Goal: Task Accomplishment & Management: Manage account settings

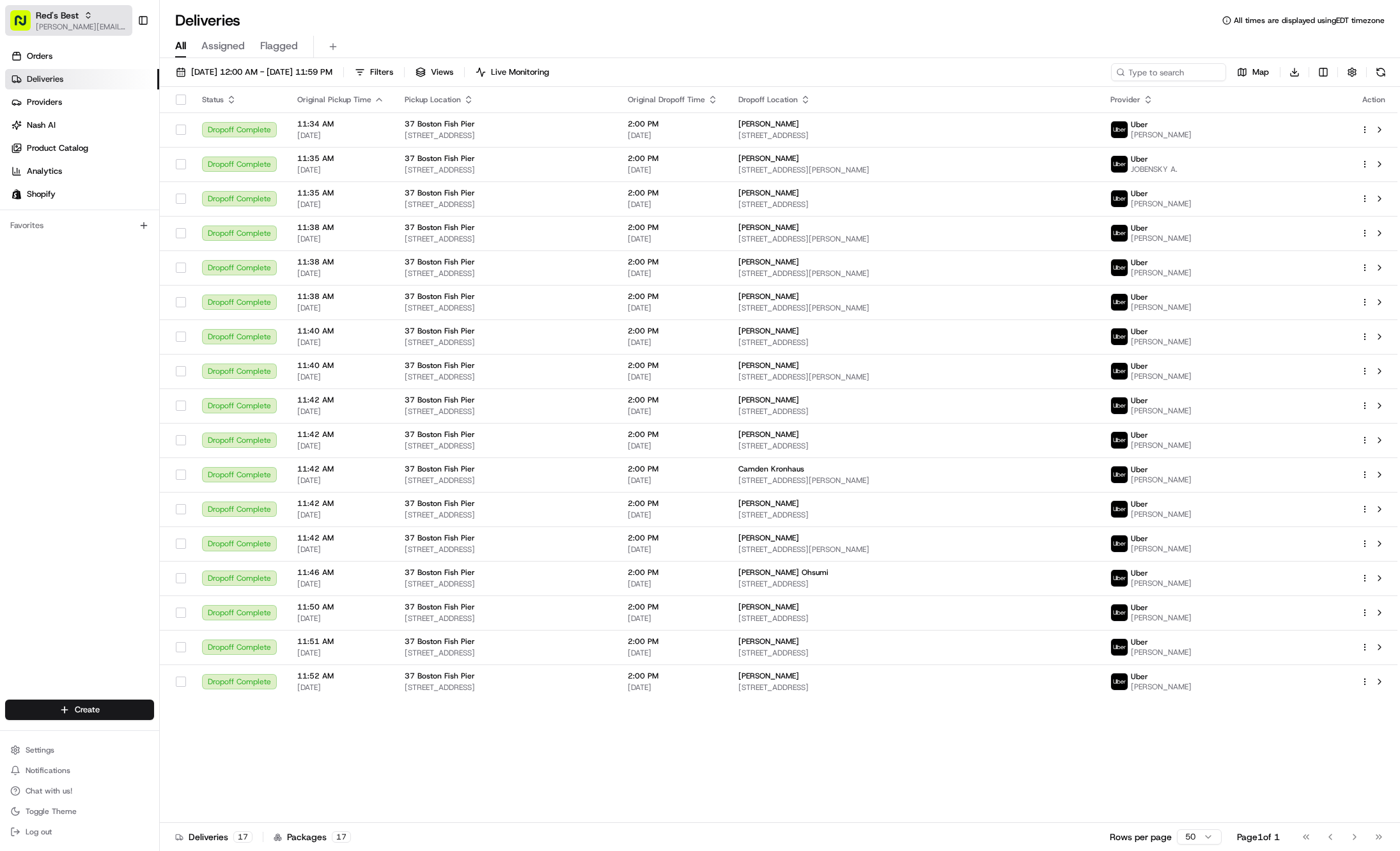
click at [50, 8] on button "Red's Best gabrielle@usenash.com" at bounding box center [69, 20] width 127 height 30
type input "emory"
click at [230, 78] on div "Cava - Emory" at bounding box center [230, 66] width 185 height 25
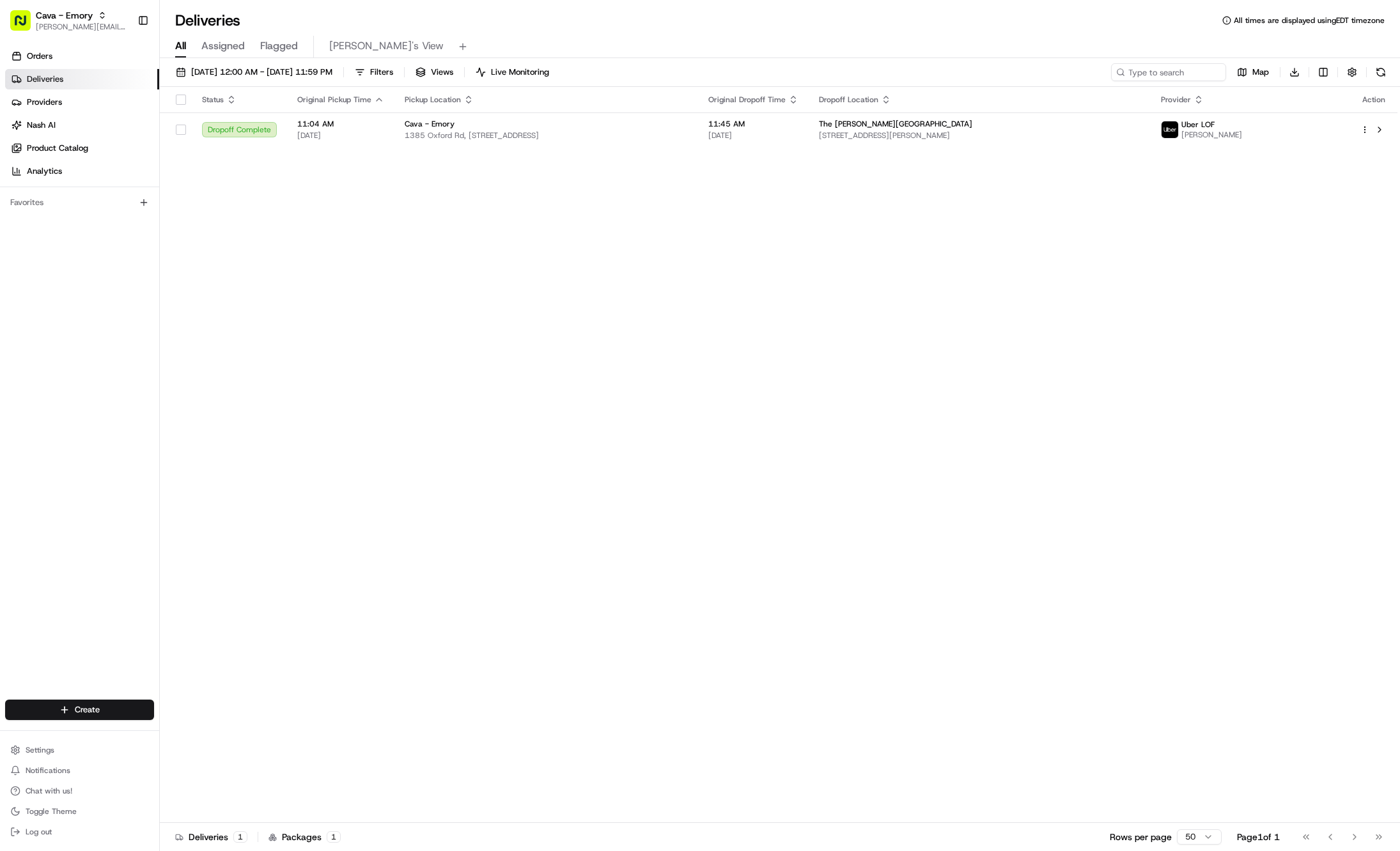
drag, startPoint x: 64, startPoint y: 744, endPoint x: 62, endPoint y: 737, distance: 7.3
click at [64, 744] on button "Settings" at bounding box center [79, 750] width 149 height 18
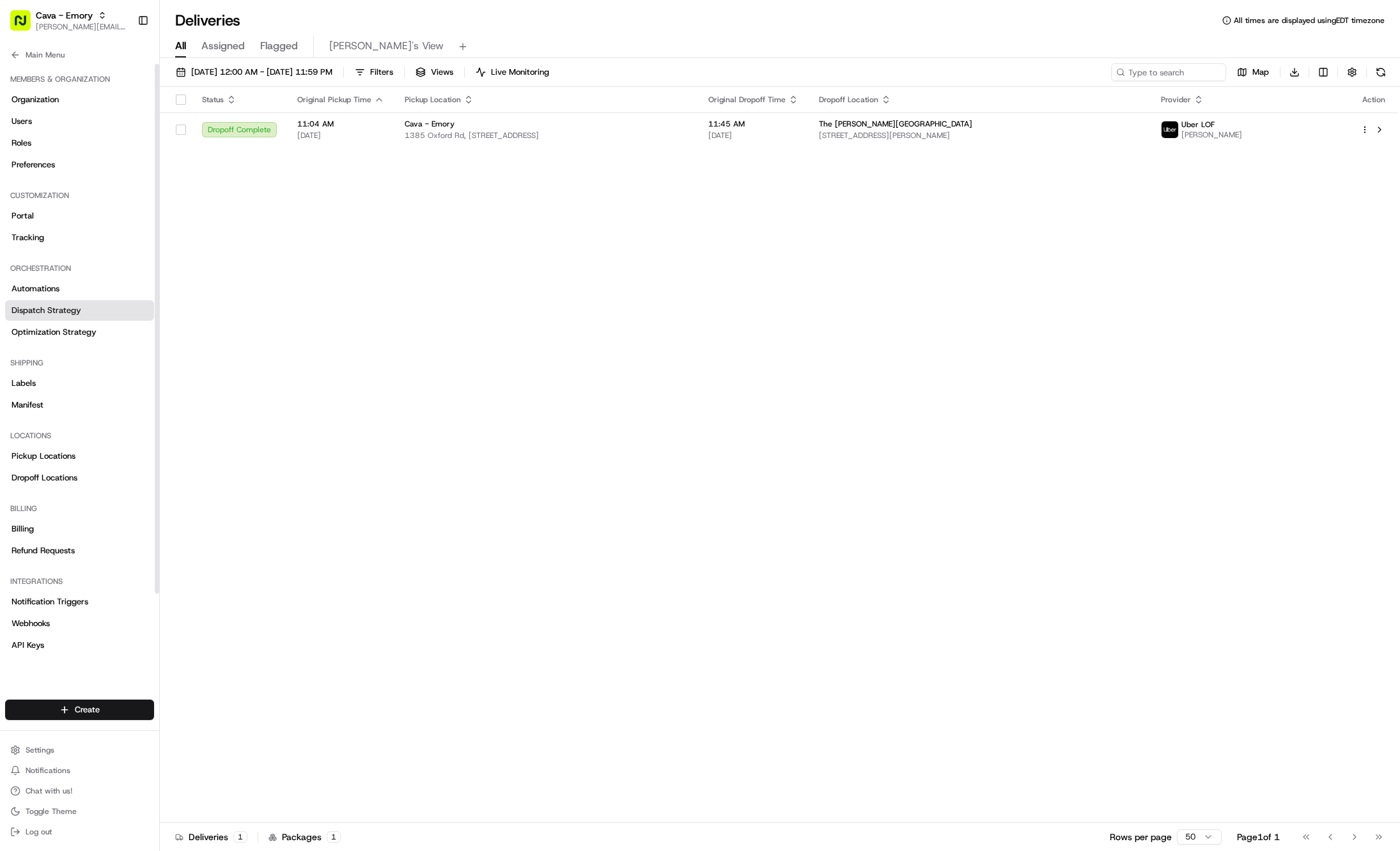
click at [74, 312] on span "Dispatch Strategy" at bounding box center [46, 310] width 70 height 11
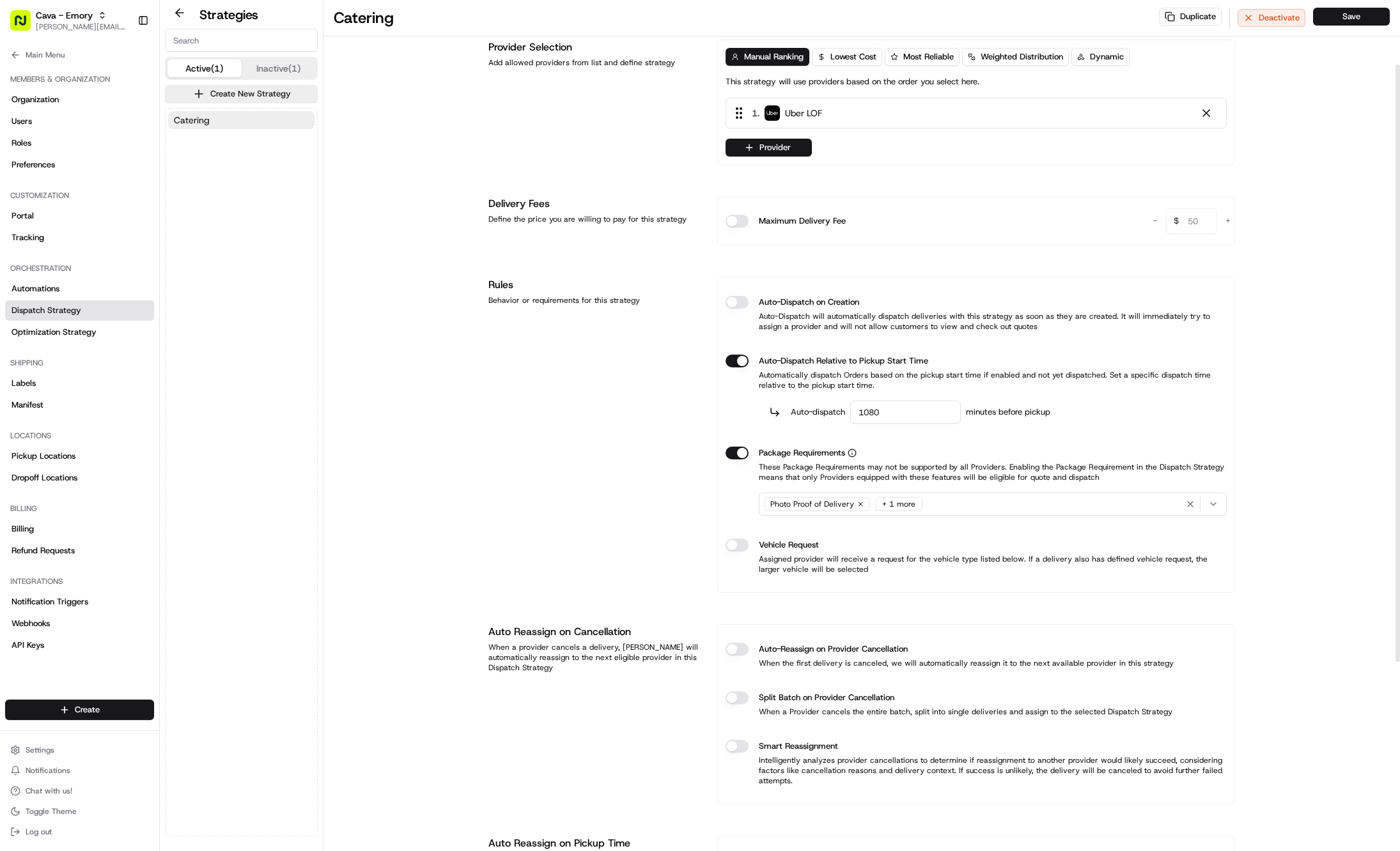
scroll to position [361, 0]
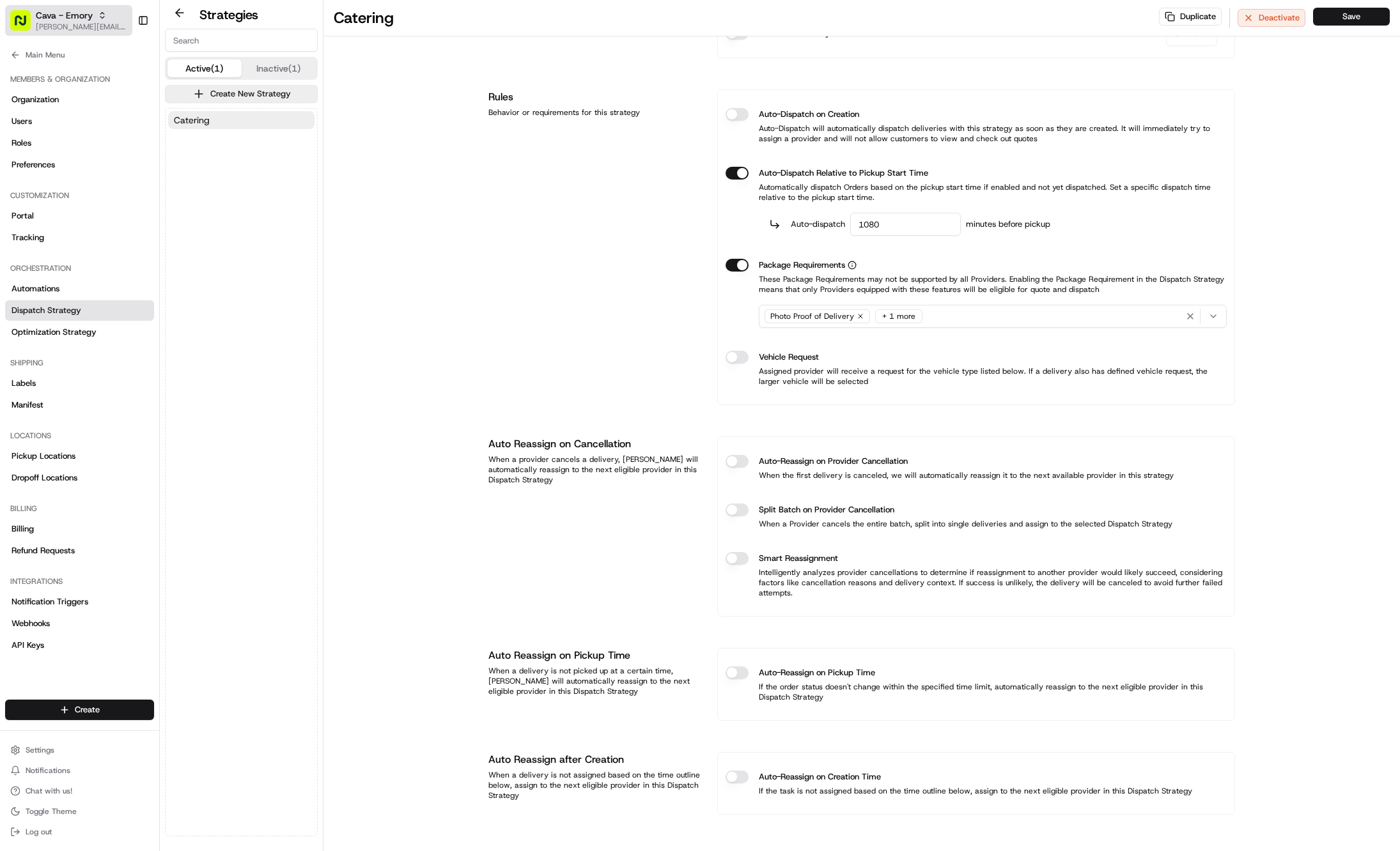
click at [37, 18] on span "Cava - Emory" at bounding box center [63, 15] width 57 height 13
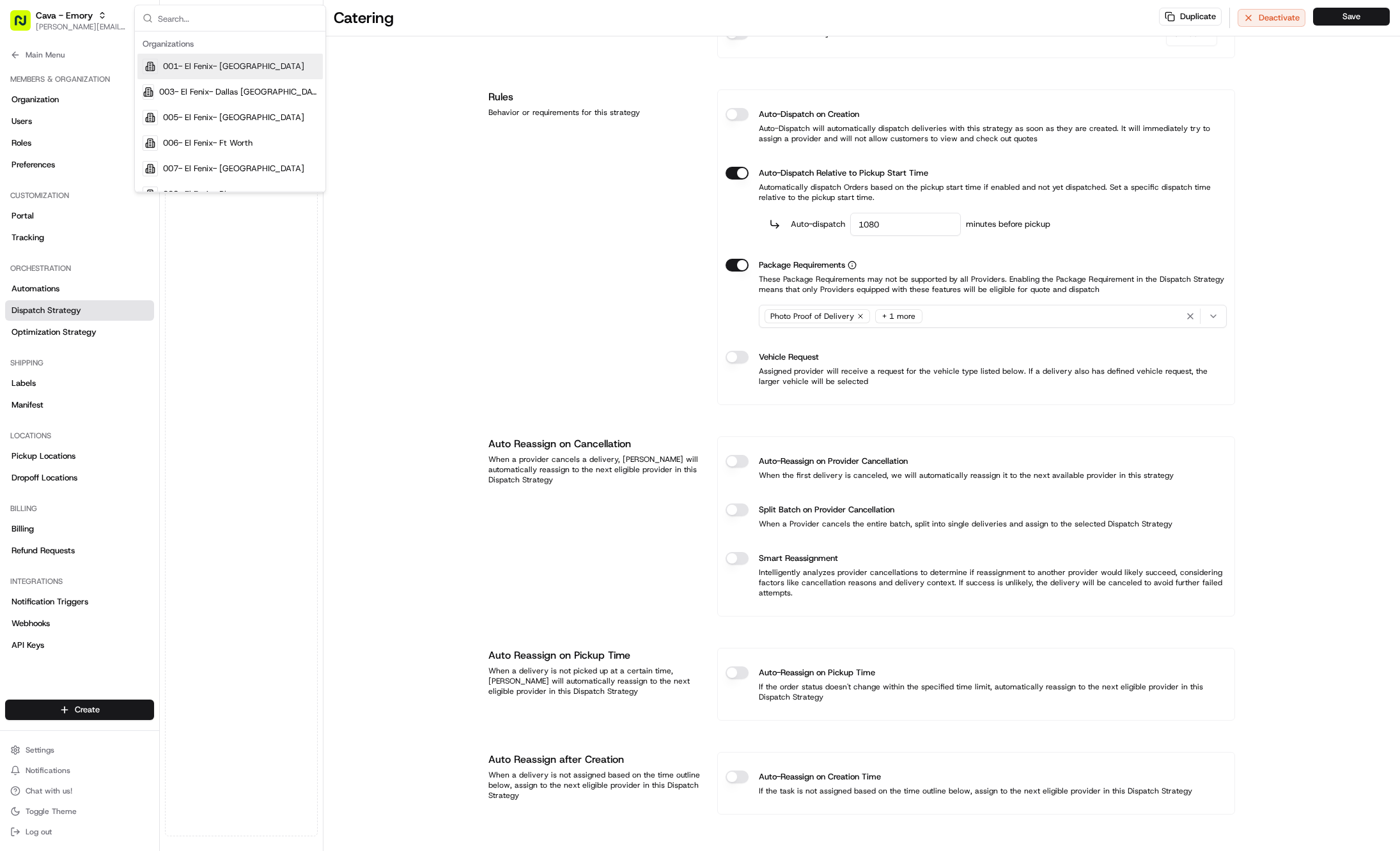
click at [366, 262] on div "Catering Duplicate Deactivate Save Strategy Info Last edited Jul 11, 2025 10:02…" at bounding box center [862, 247] width 1077 height 1207
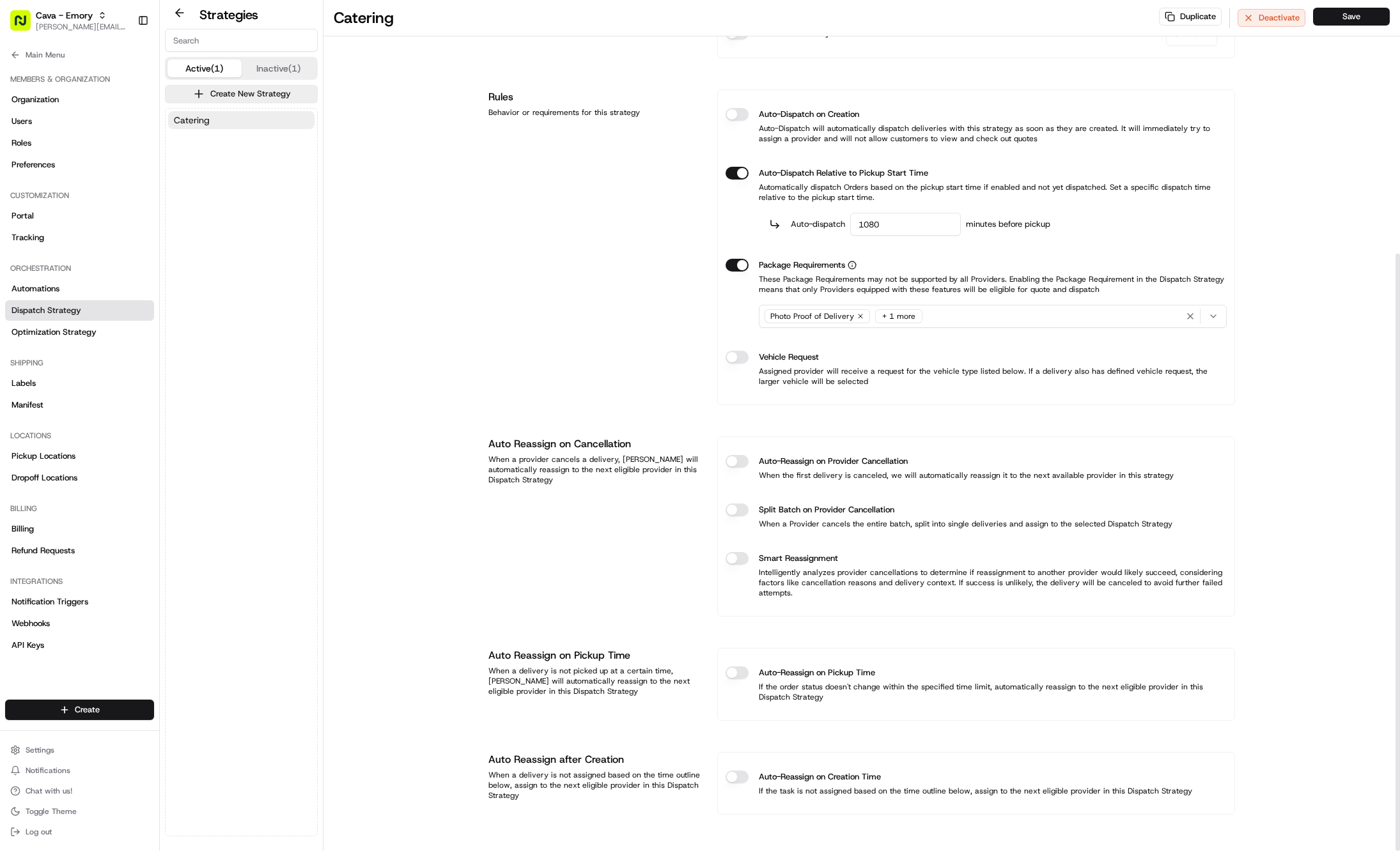
click at [903, 316] on div "+ 1 more" at bounding box center [898, 316] width 47 height 14
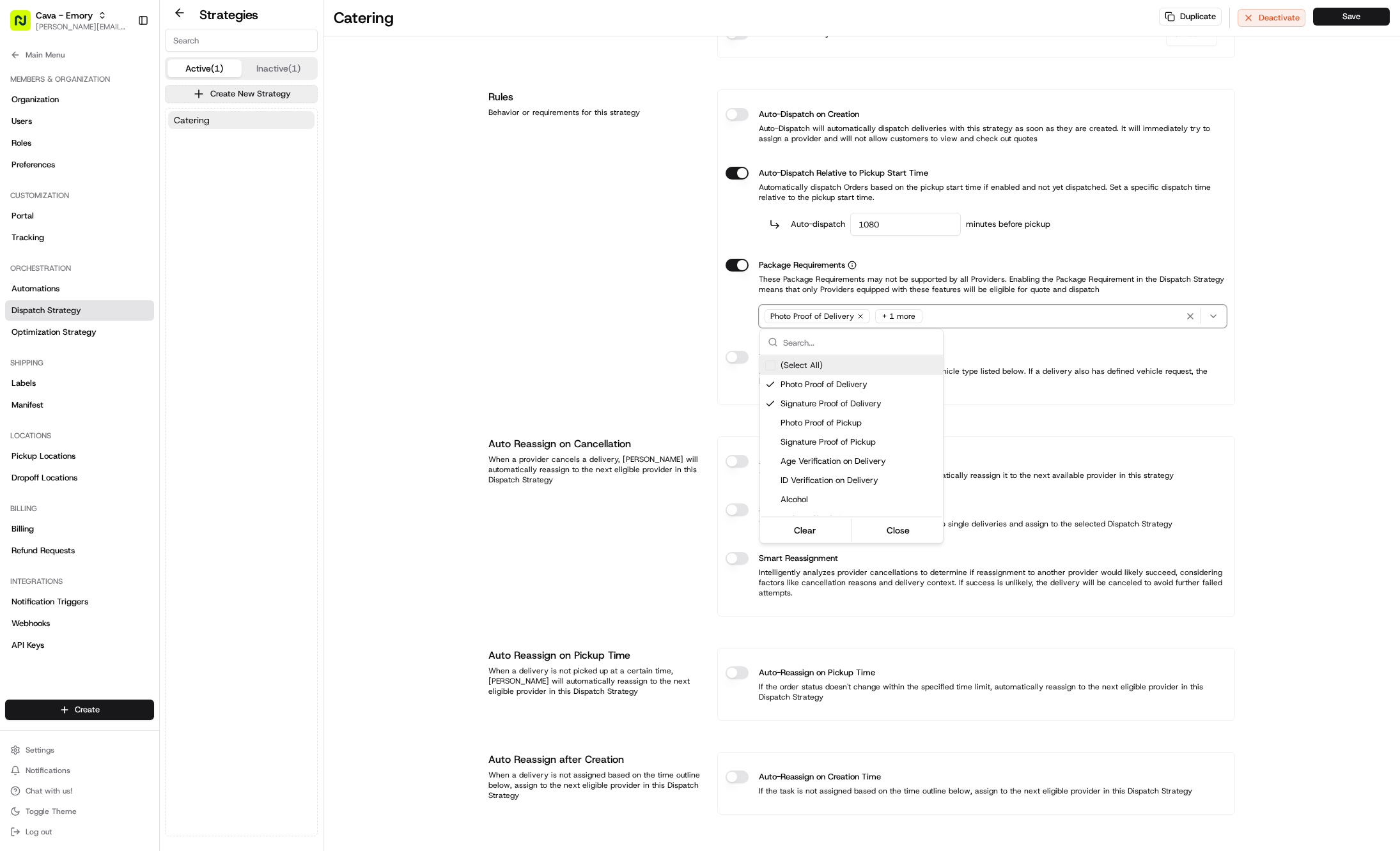
click at [903, 316] on html "Cava - Emory gabrielle@usenash.com Toggle Sidebar Orders Deliveries Providers N…" at bounding box center [700, 425] width 1400 height 851
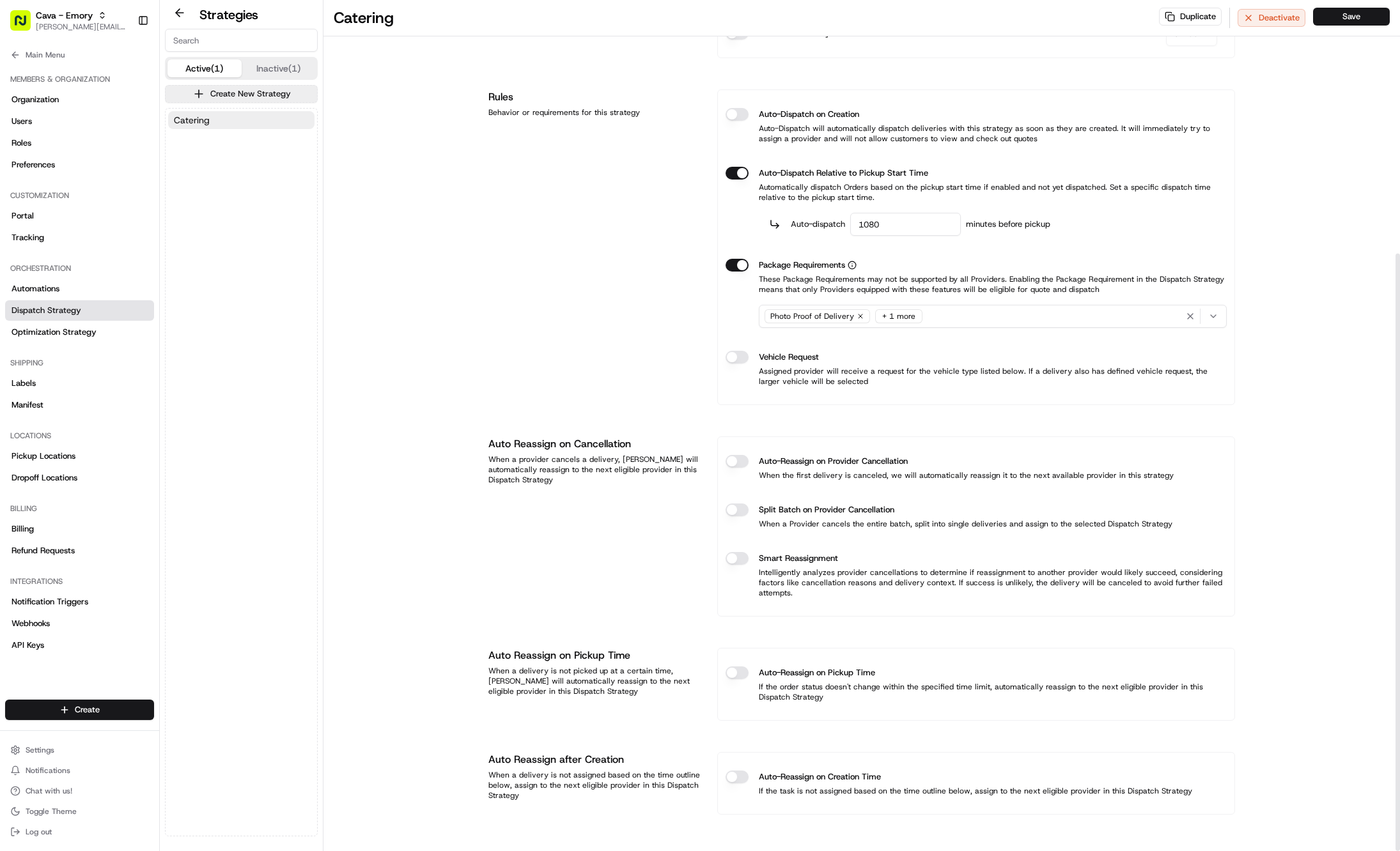
click at [356, 214] on div "Catering Duplicate Deactivate Save Strategy Info Last edited Jul 11, 2025 10:02…" at bounding box center [862, 247] width 1077 height 1207
click at [44, 7] on button "Cava - Emory gabrielle@usenash.com" at bounding box center [69, 20] width 127 height 30
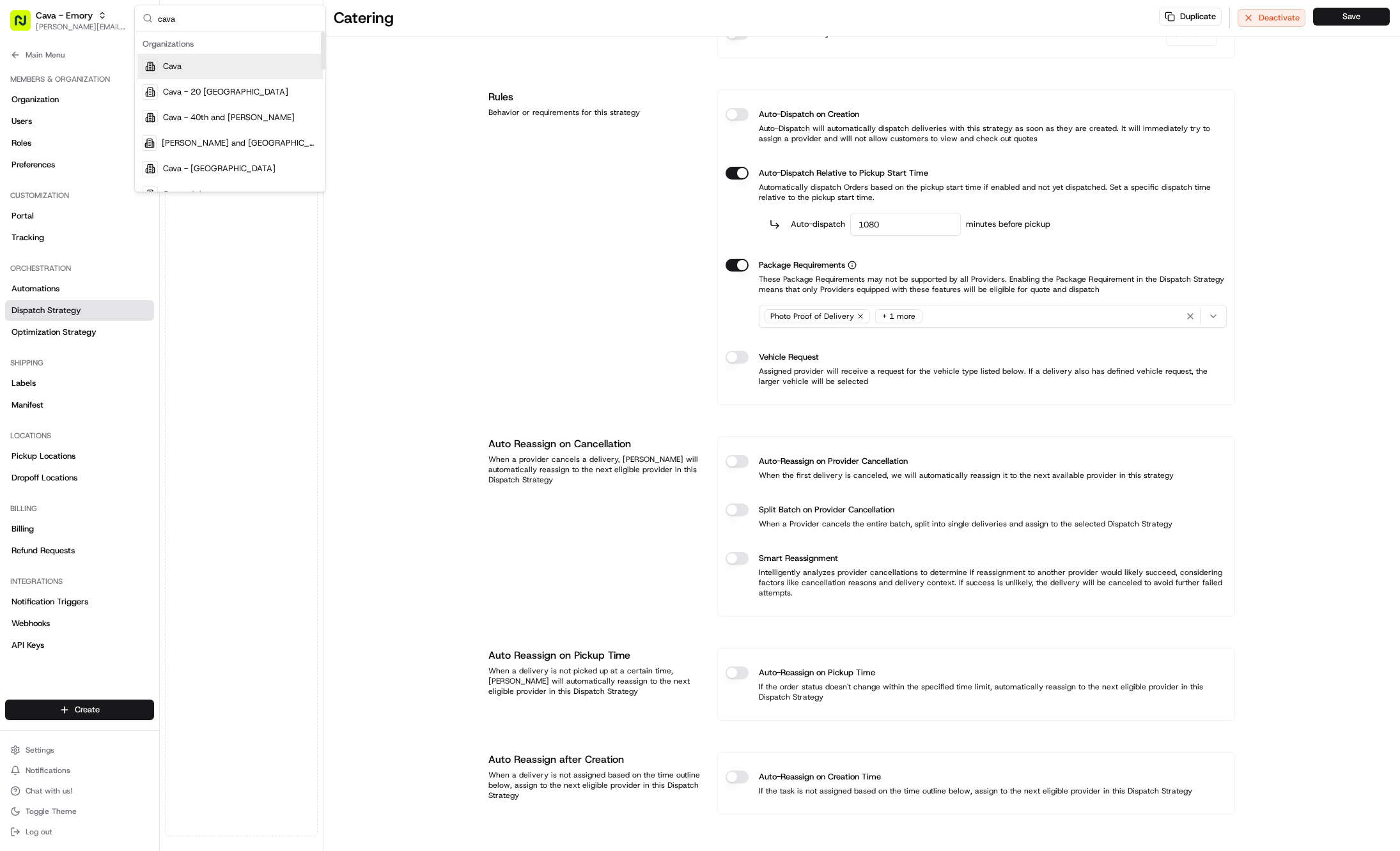
type input "cava"
click at [197, 71] on div "Cava" at bounding box center [230, 66] width 185 height 25
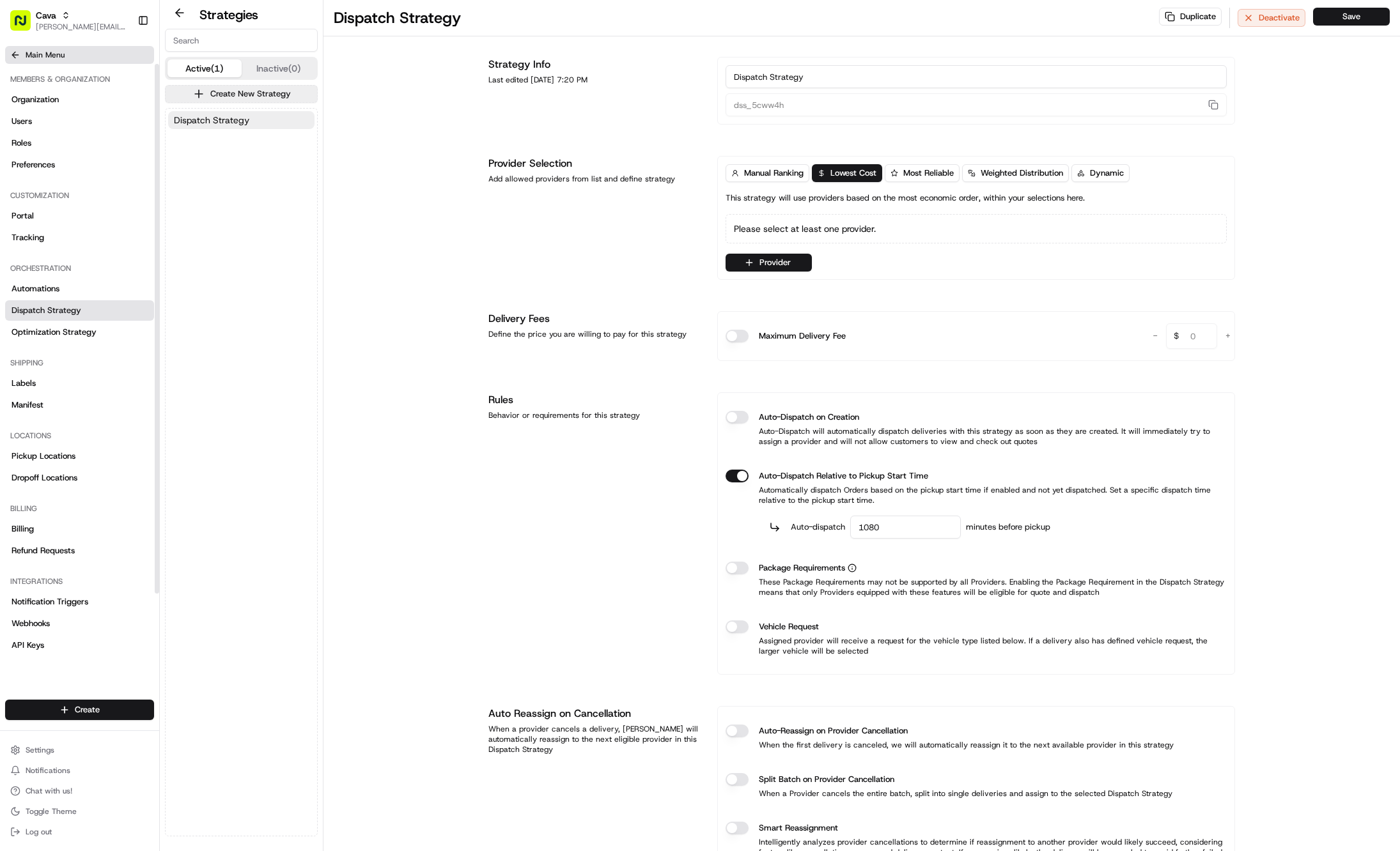
click at [58, 50] on span "Main Menu" at bounding box center [44, 55] width 39 height 10
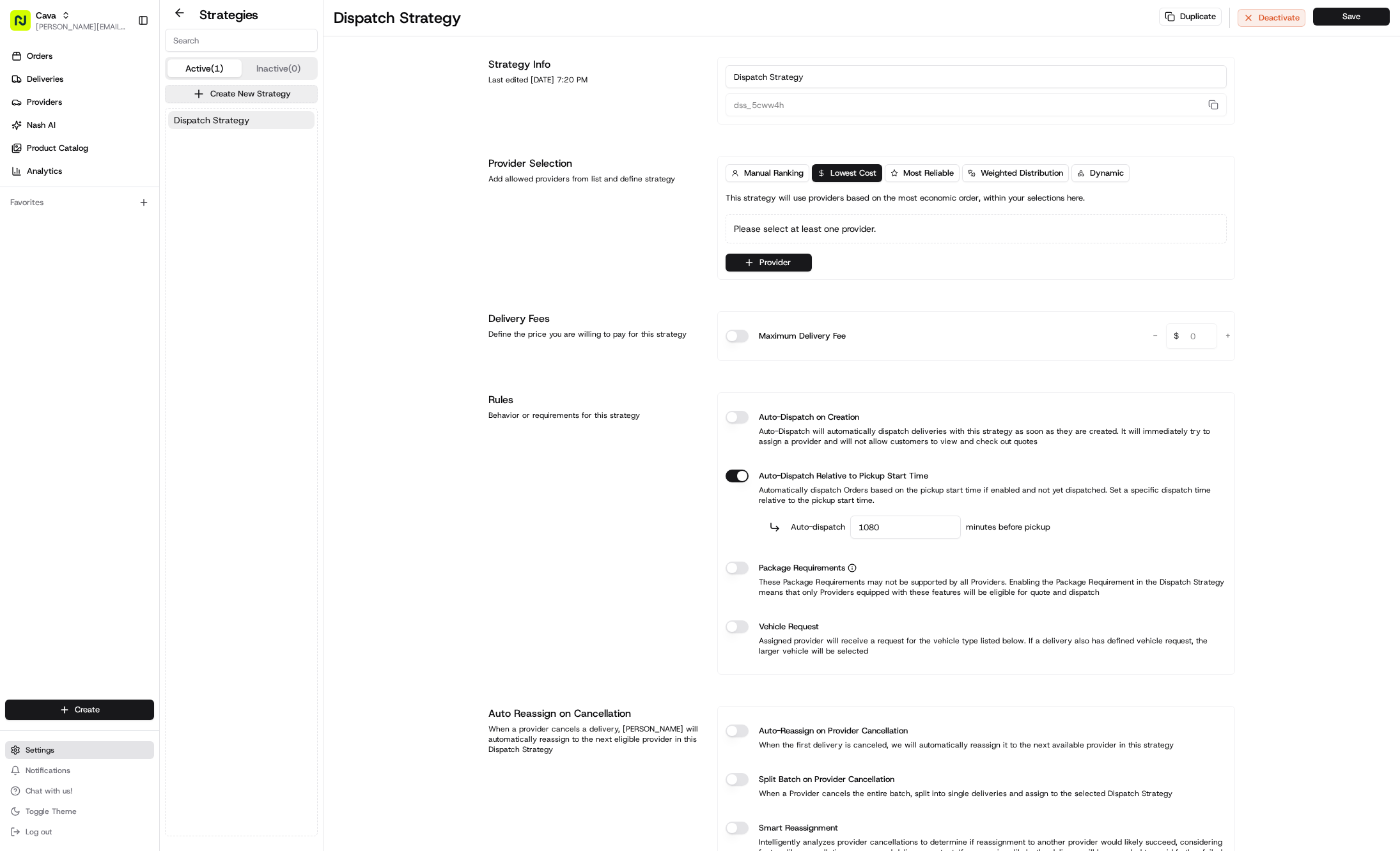
click at [70, 754] on button "Settings" at bounding box center [79, 750] width 149 height 18
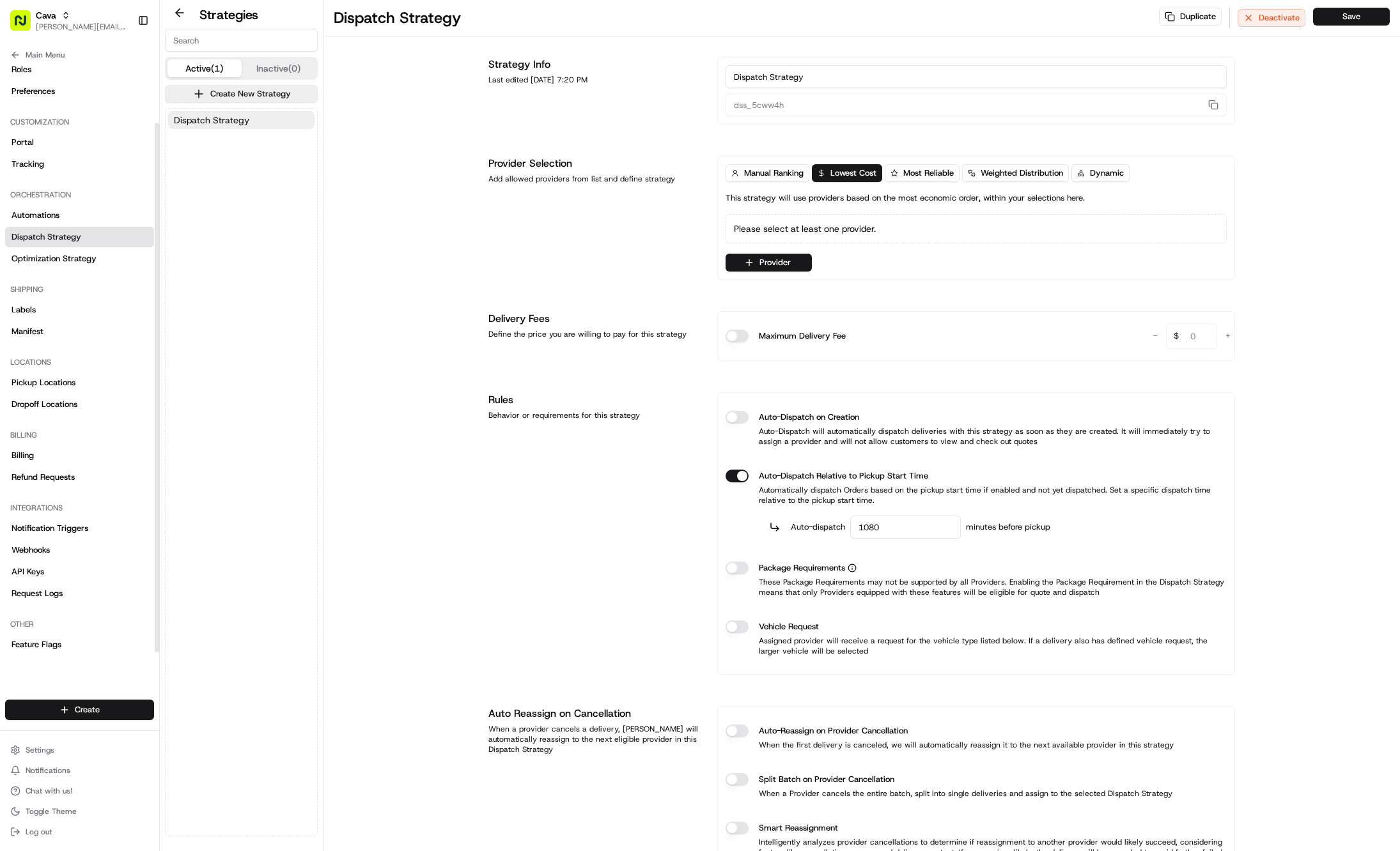
scroll to position [0, 0]
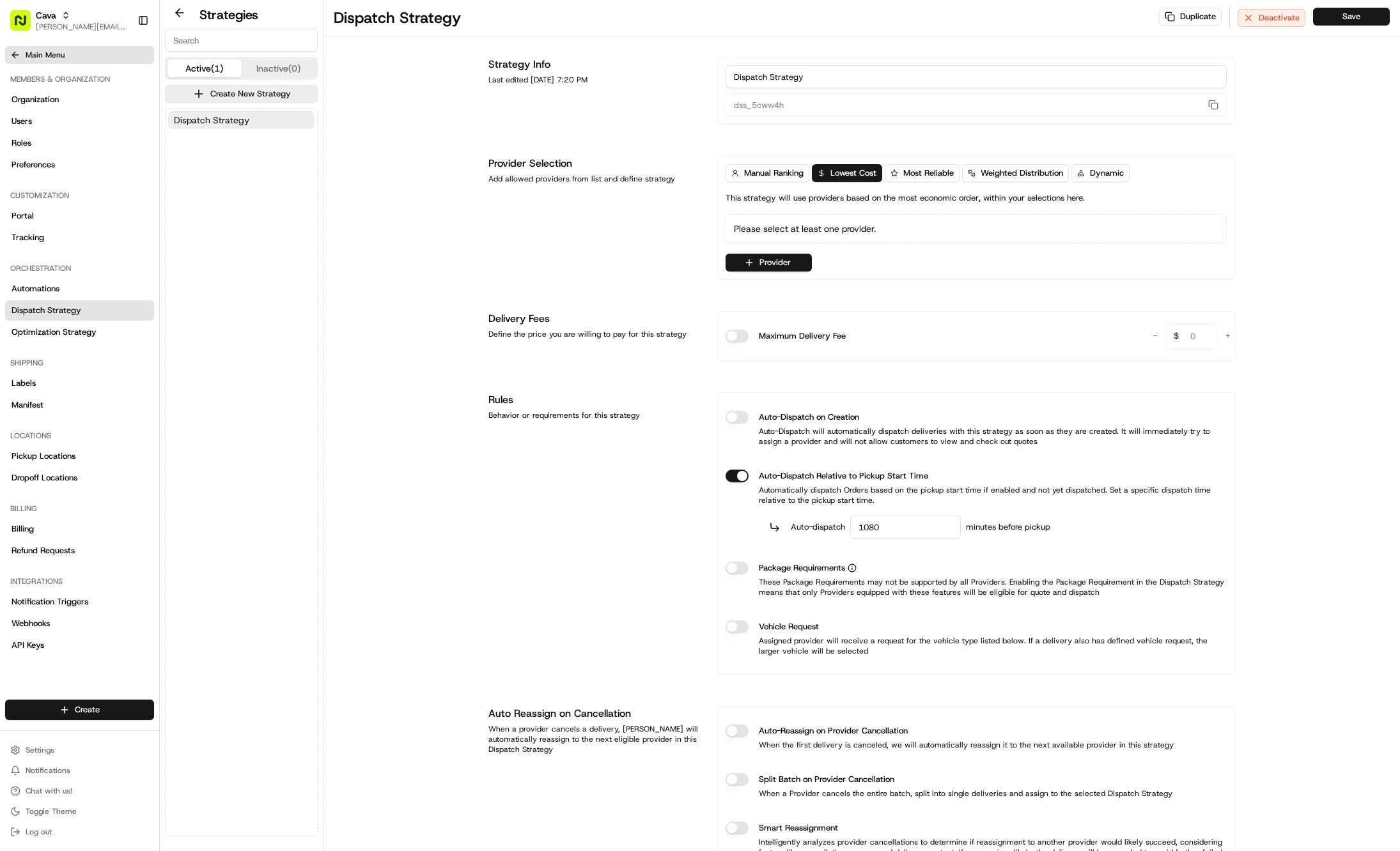
click at [25, 60] on button "Main Menu" at bounding box center [79, 55] width 149 height 18
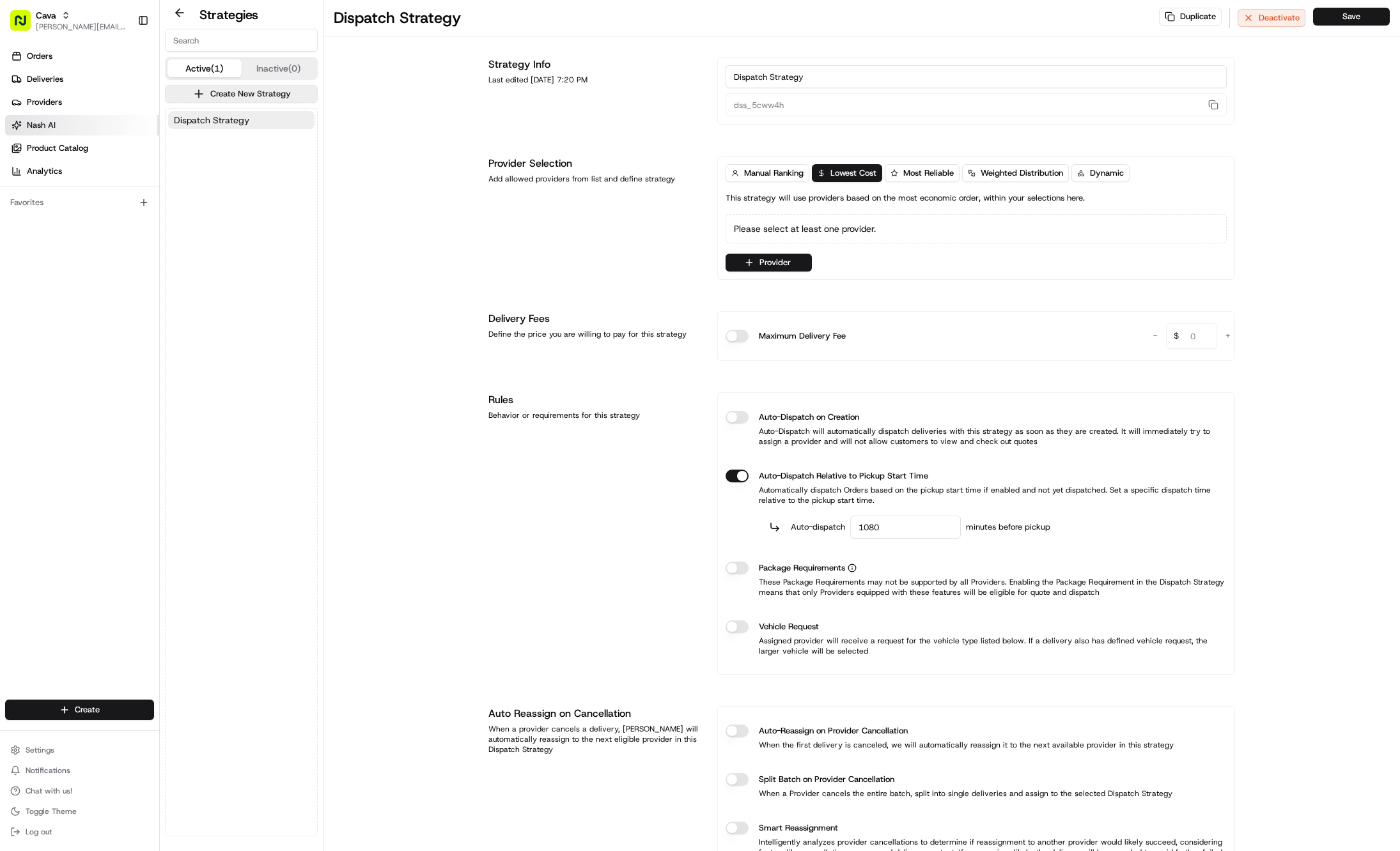
click at [53, 122] on span "Nash AI" at bounding box center [41, 124] width 29 height 11
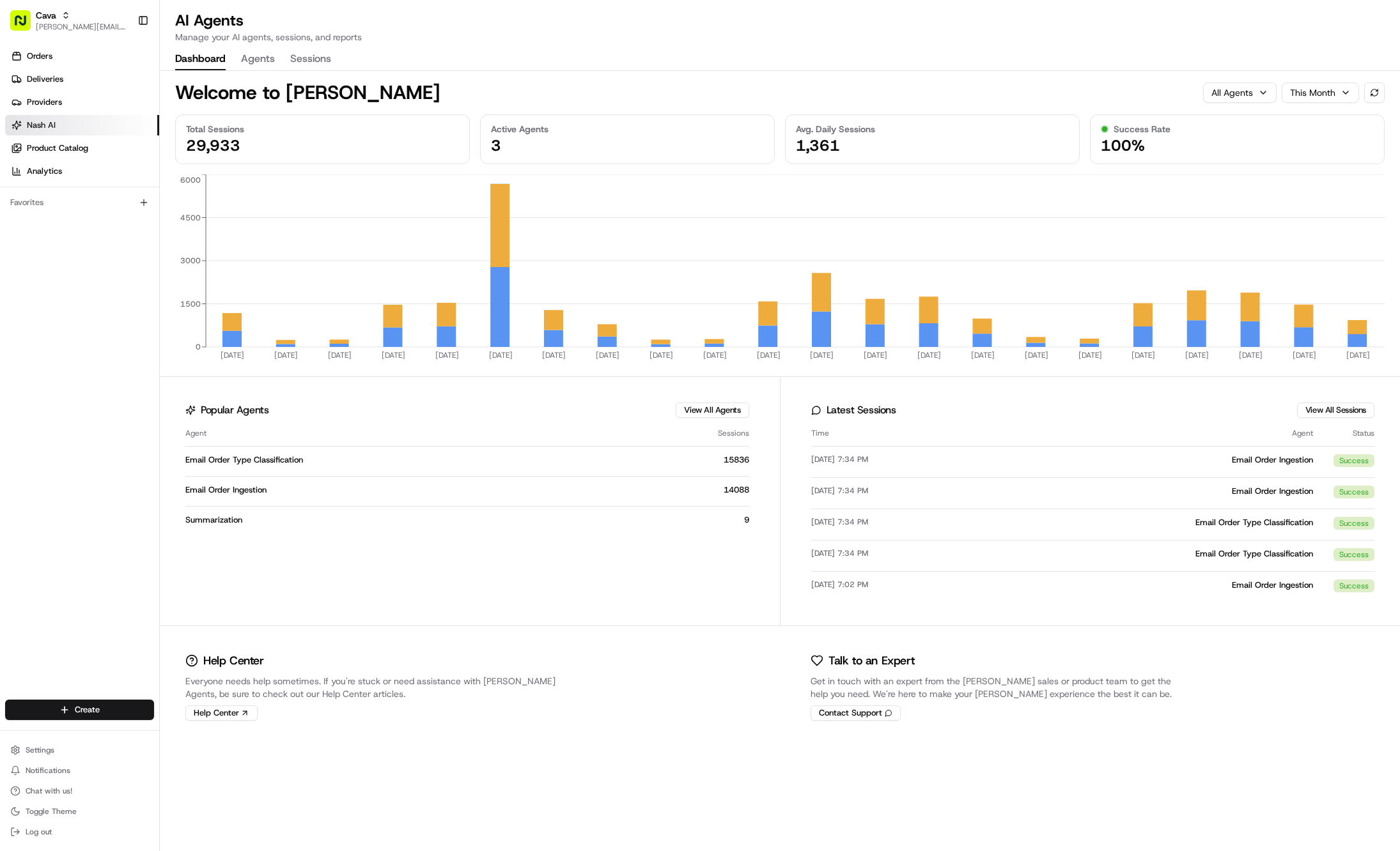
click at [268, 62] on button "Agents" at bounding box center [257, 59] width 34 height 22
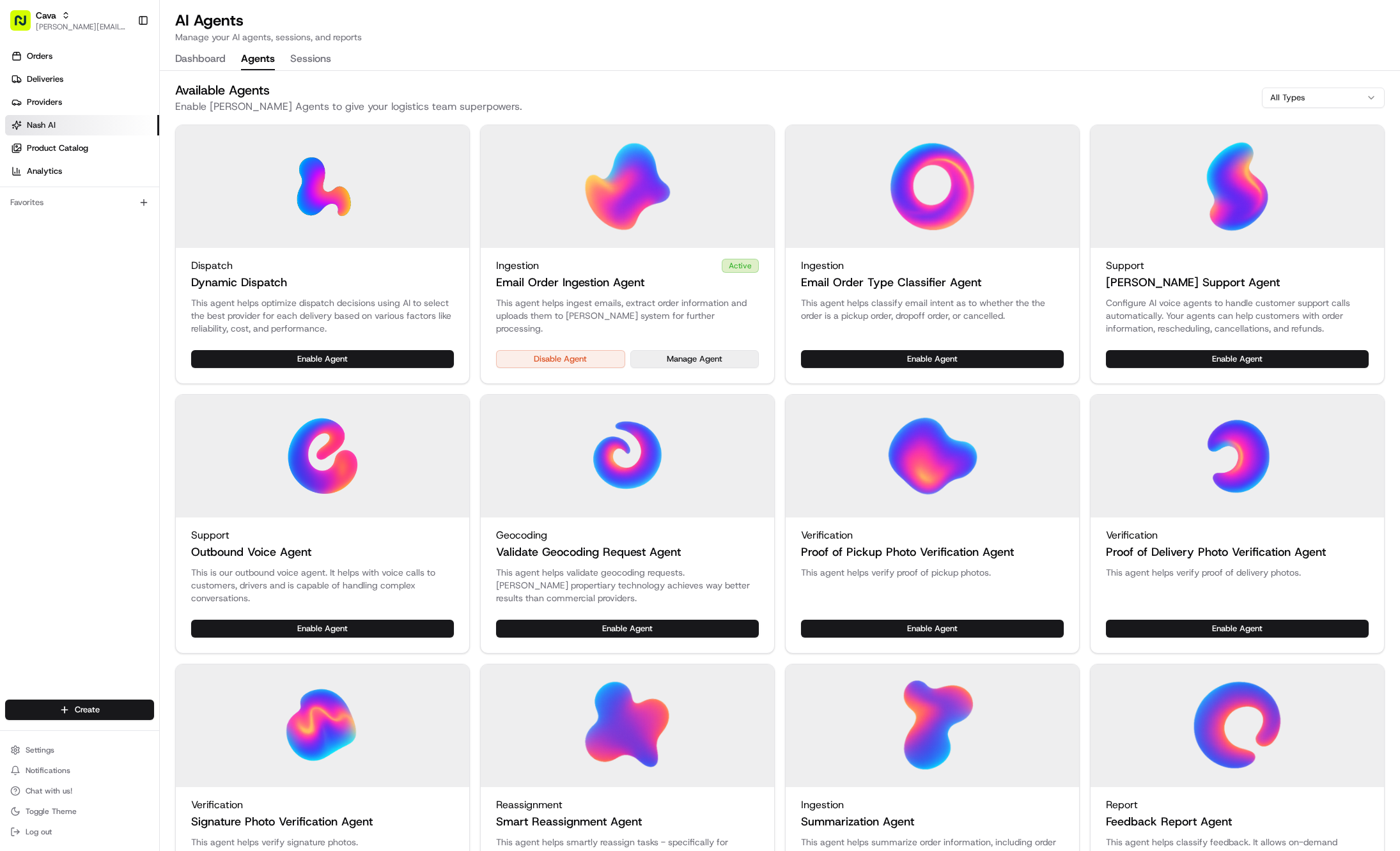
click at [689, 362] on button "Manage Agent" at bounding box center [695, 359] width 129 height 18
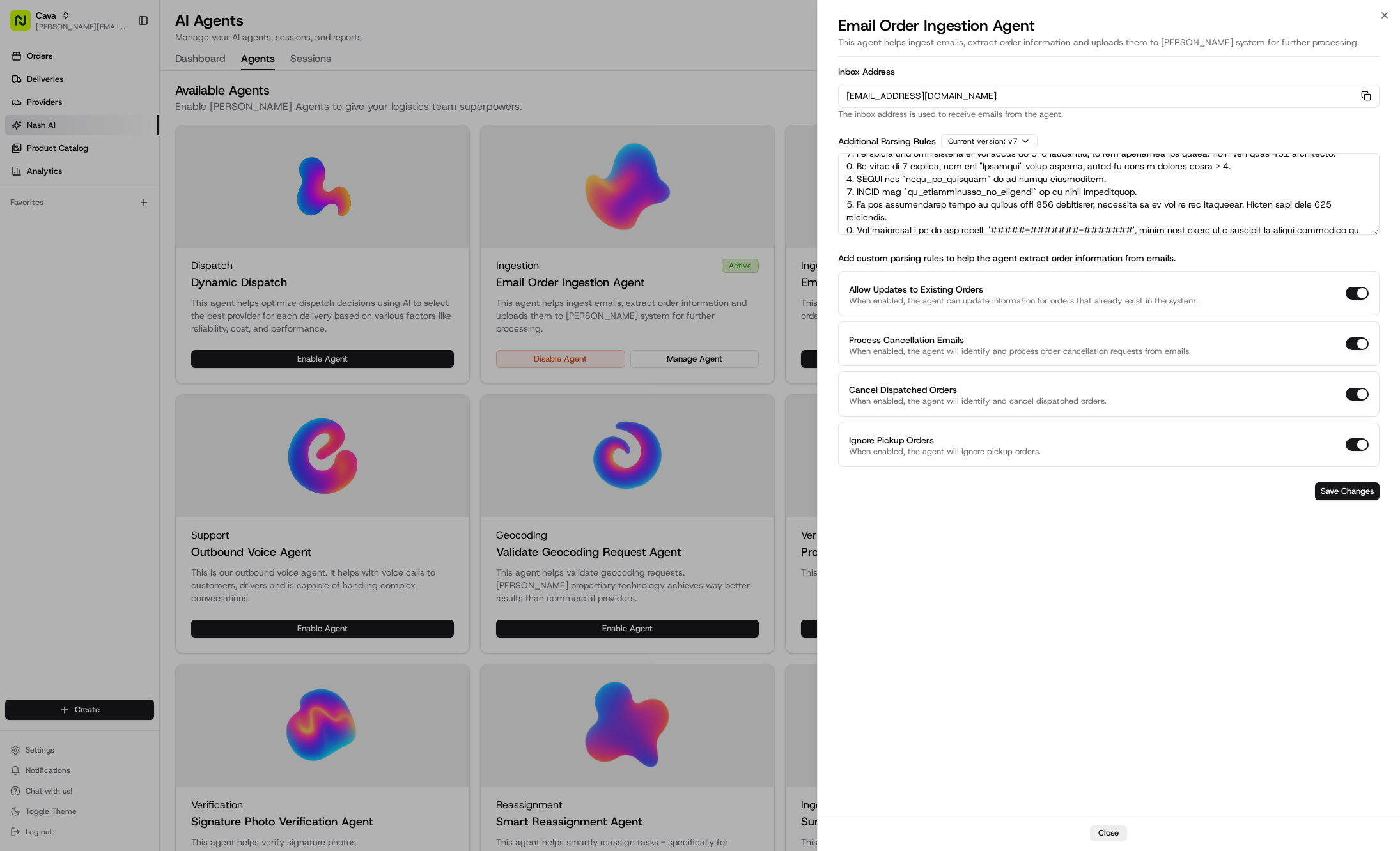
scroll to position [62, 0]
click at [919, 214] on textarea at bounding box center [1109, 194] width 542 height 82
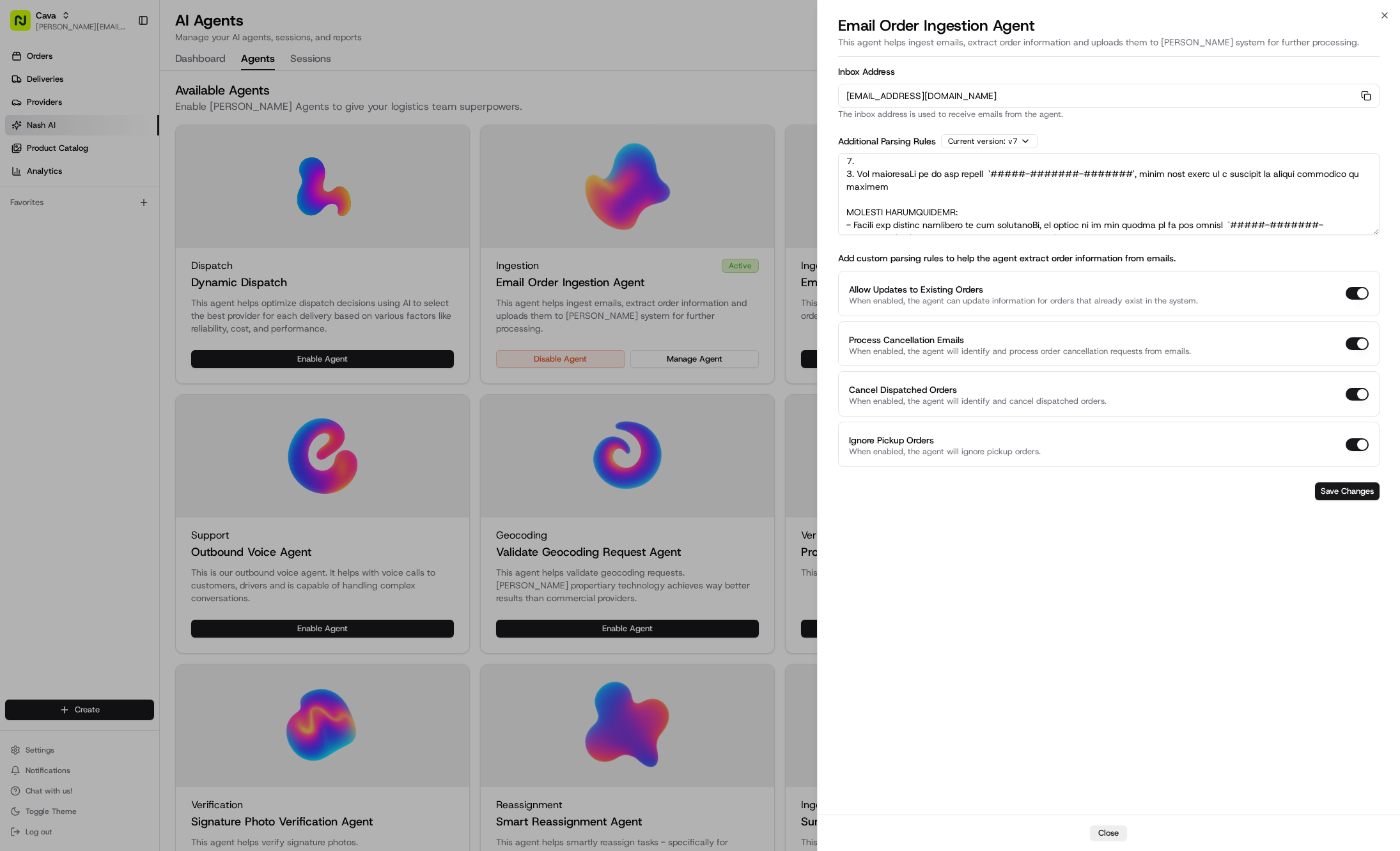
click at [850, 173] on textarea at bounding box center [1109, 194] width 542 height 82
click at [850, 177] on textarea at bounding box center [1109, 194] width 542 height 82
click at [850, 177] on textarea at bounding box center [1109, 194] width 542 height 82
click at [889, 180] on textarea at bounding box center [1109, 194] width 542 height 82
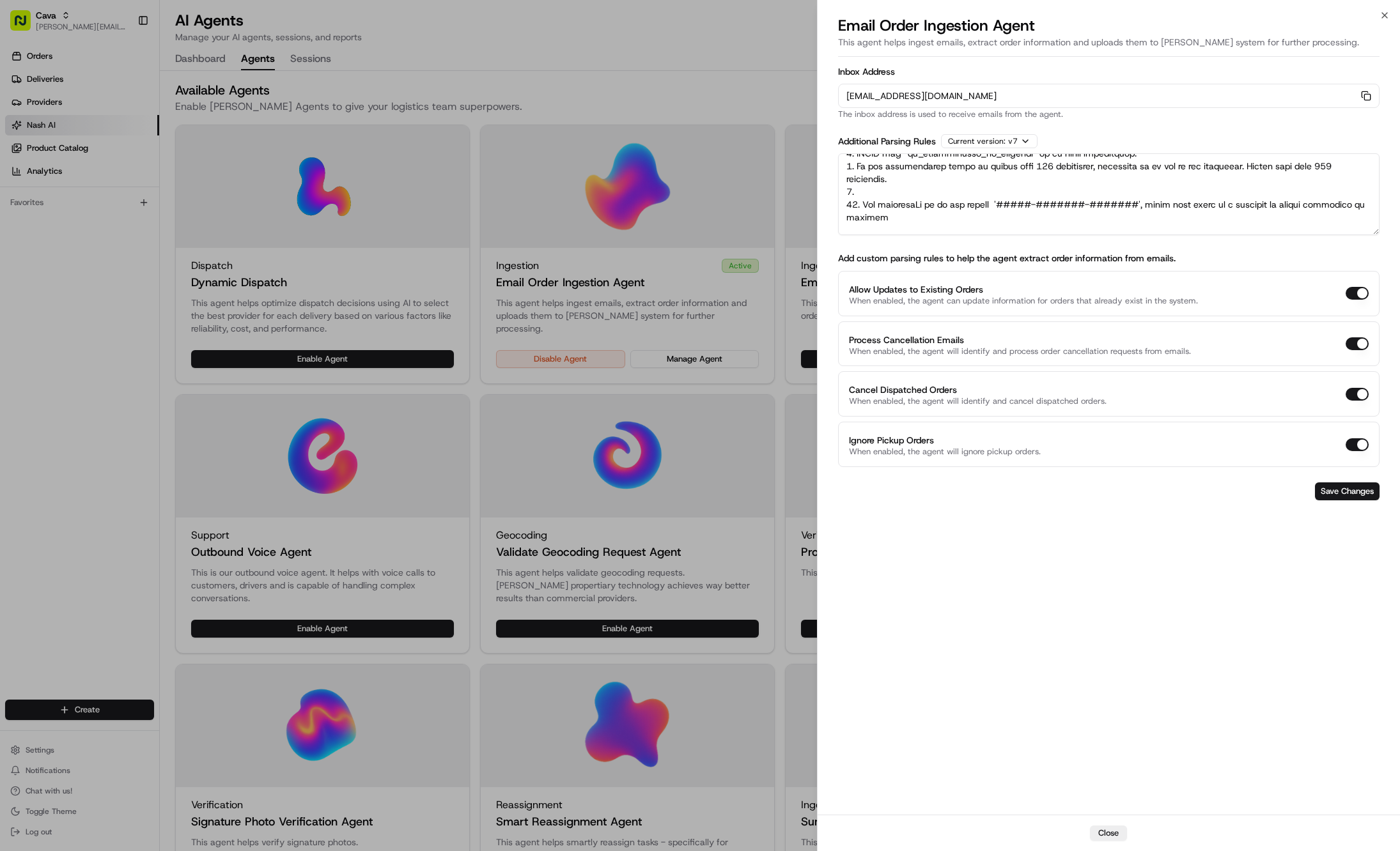
scroll to position [100, 0]
click at [877, 193] on textarea at bounding box center [1109, 194] width 542 height 82
type textarea "RULES: 1. If there is only one time range listed, please set it as the dropoffS…"
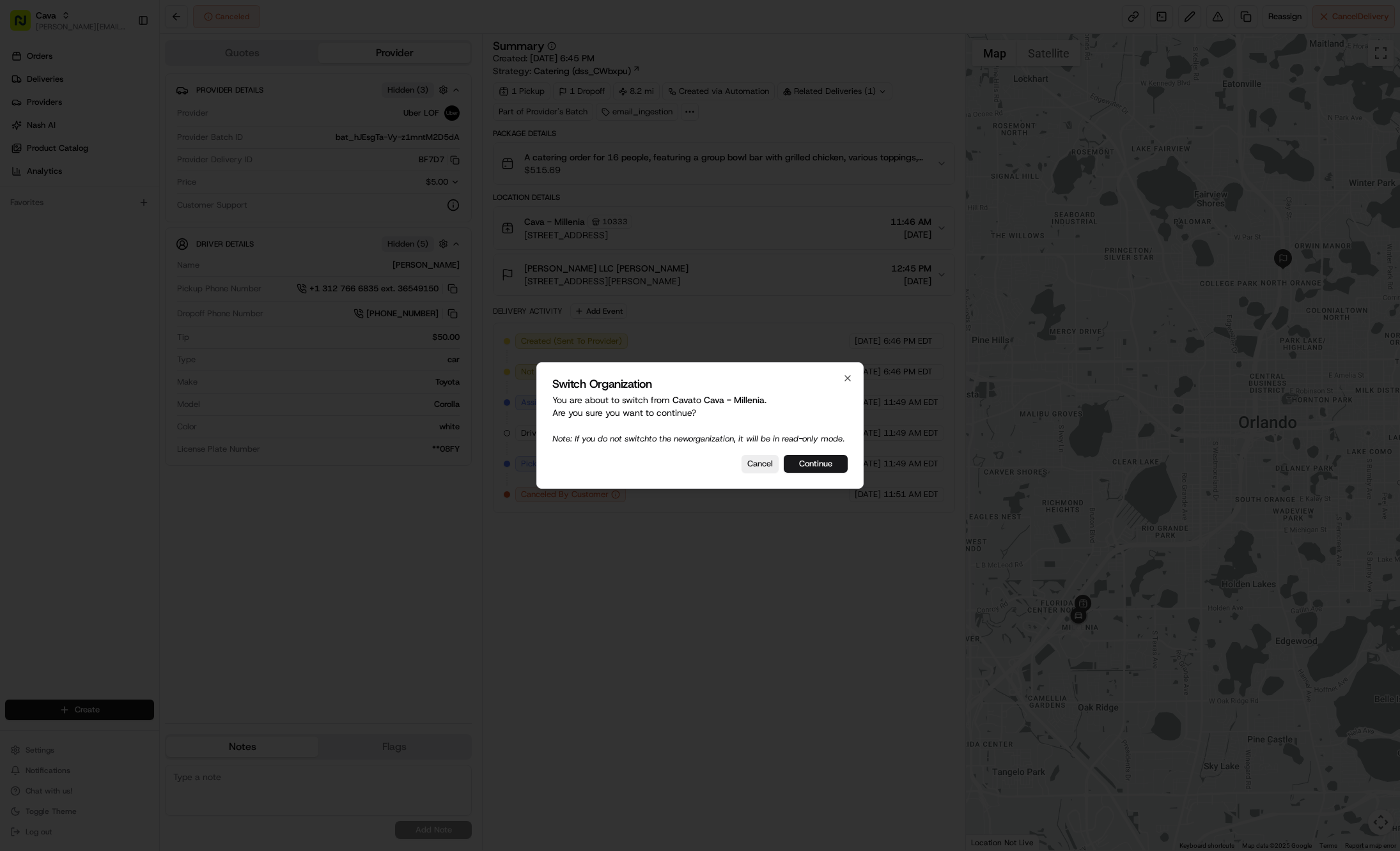
click at [802, 467] on button "Continue" at bounding box center [816, 463] width 64 height 18
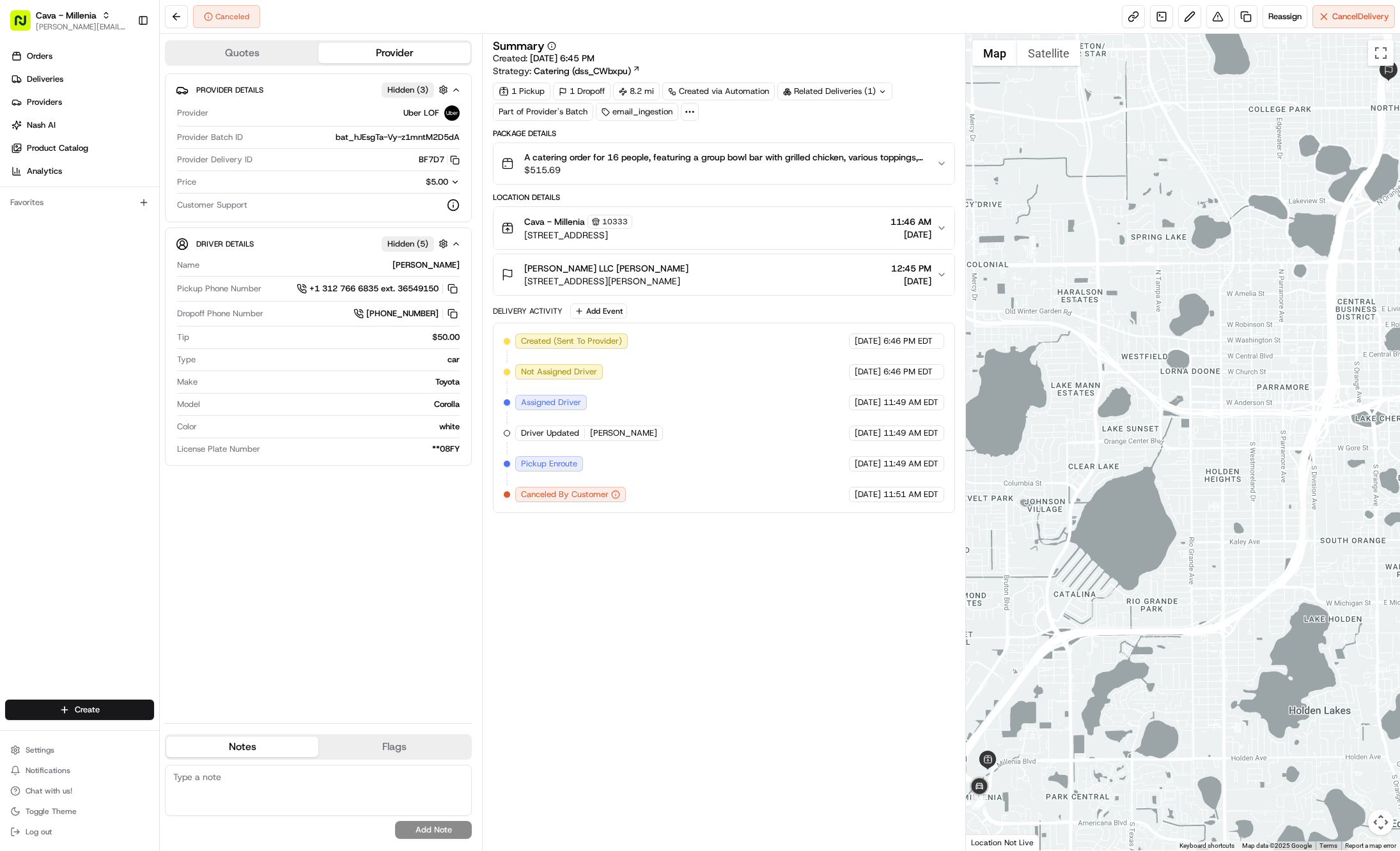
click at [616, 242] on span "4724 Millenia Plaza Way, Orlando, FL 32839, US" at bounding box center [578, 235] width 108 height 13
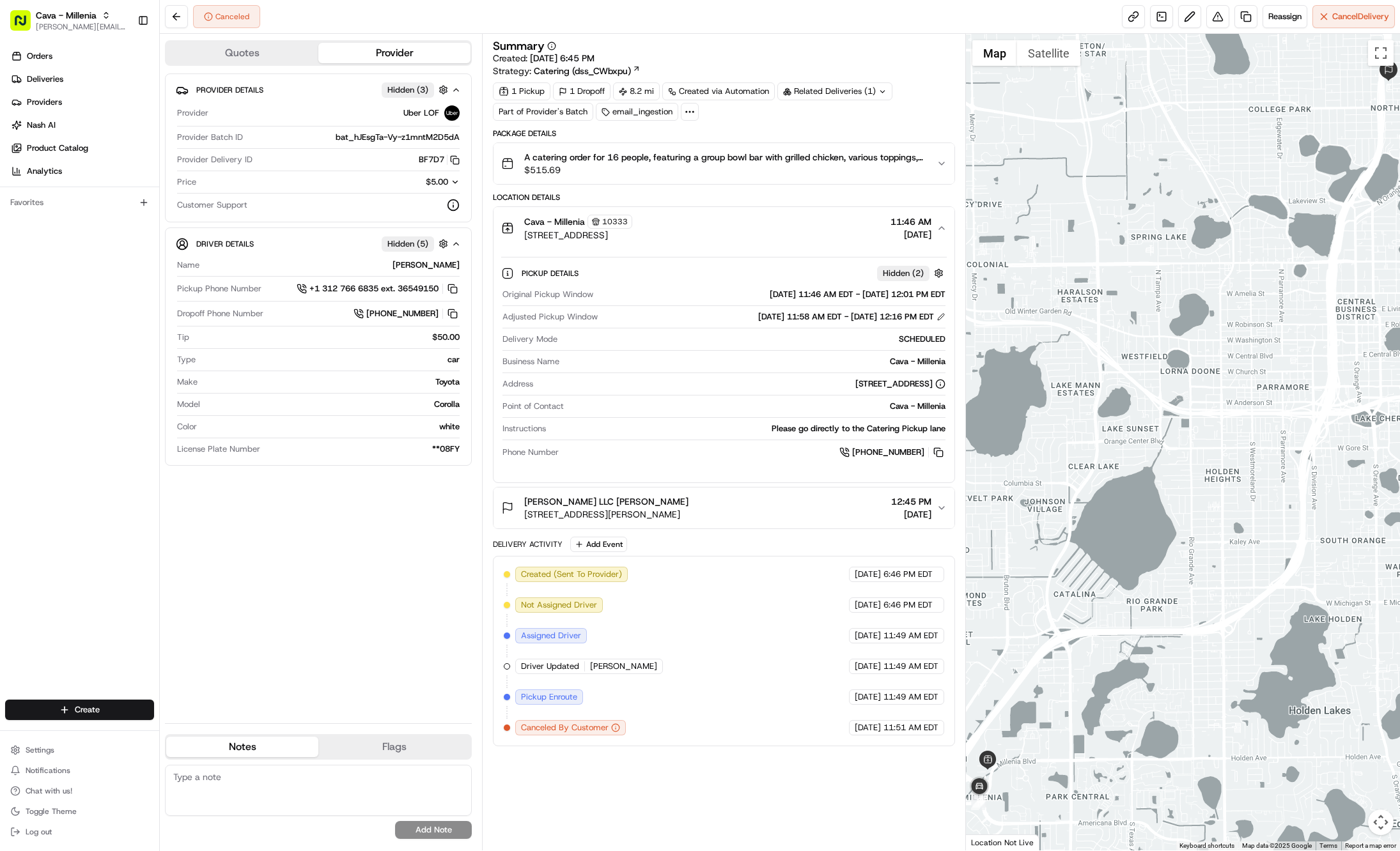
click at [616, 242] on span "4724 Millenia Plaza Way, Orlando, FL 32839, US" at bounding box center [578, 235] width 108 height 13
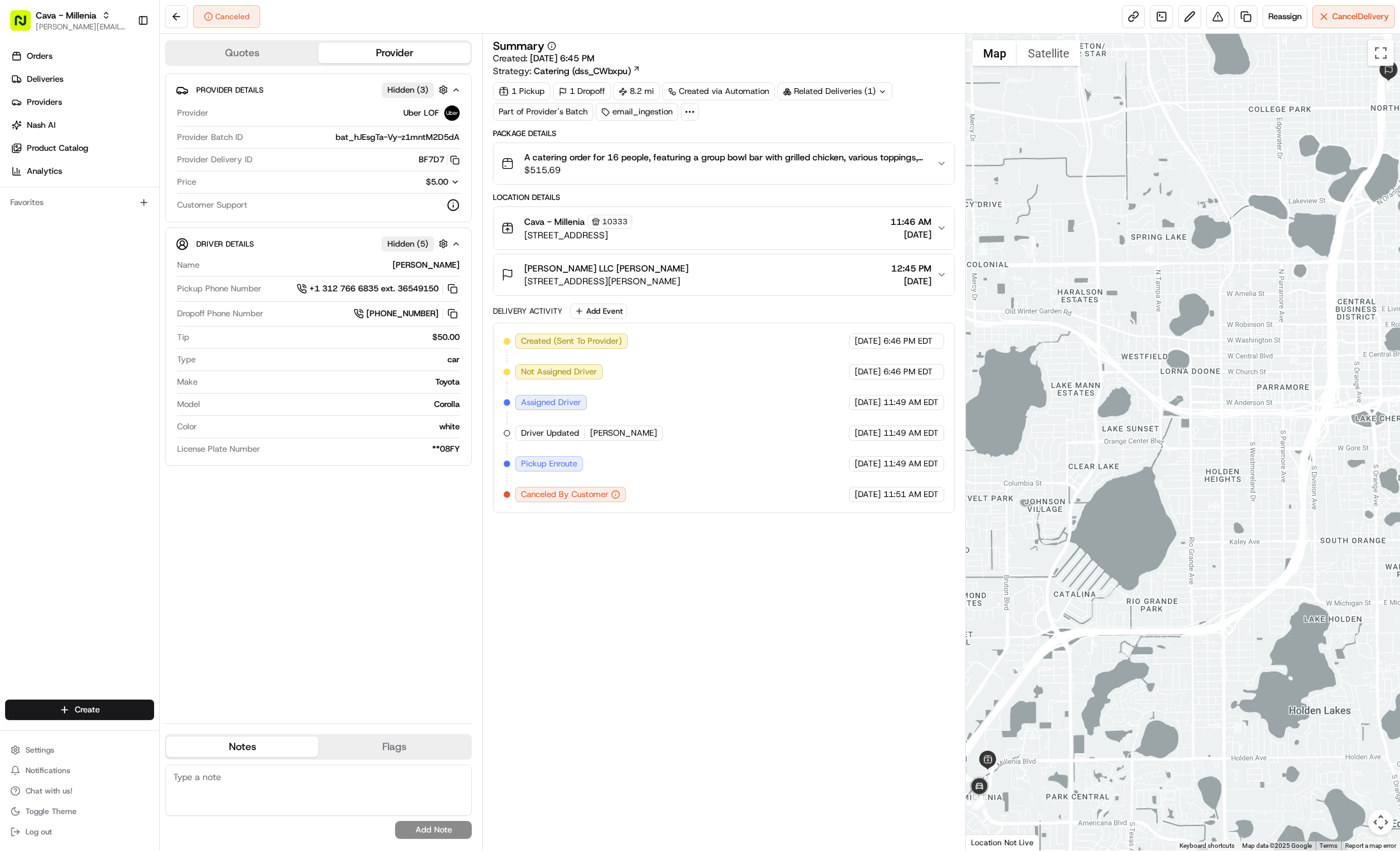
click at [619, 171] on span "$515.69" at bounding box center [725, 170] width 402 height 13
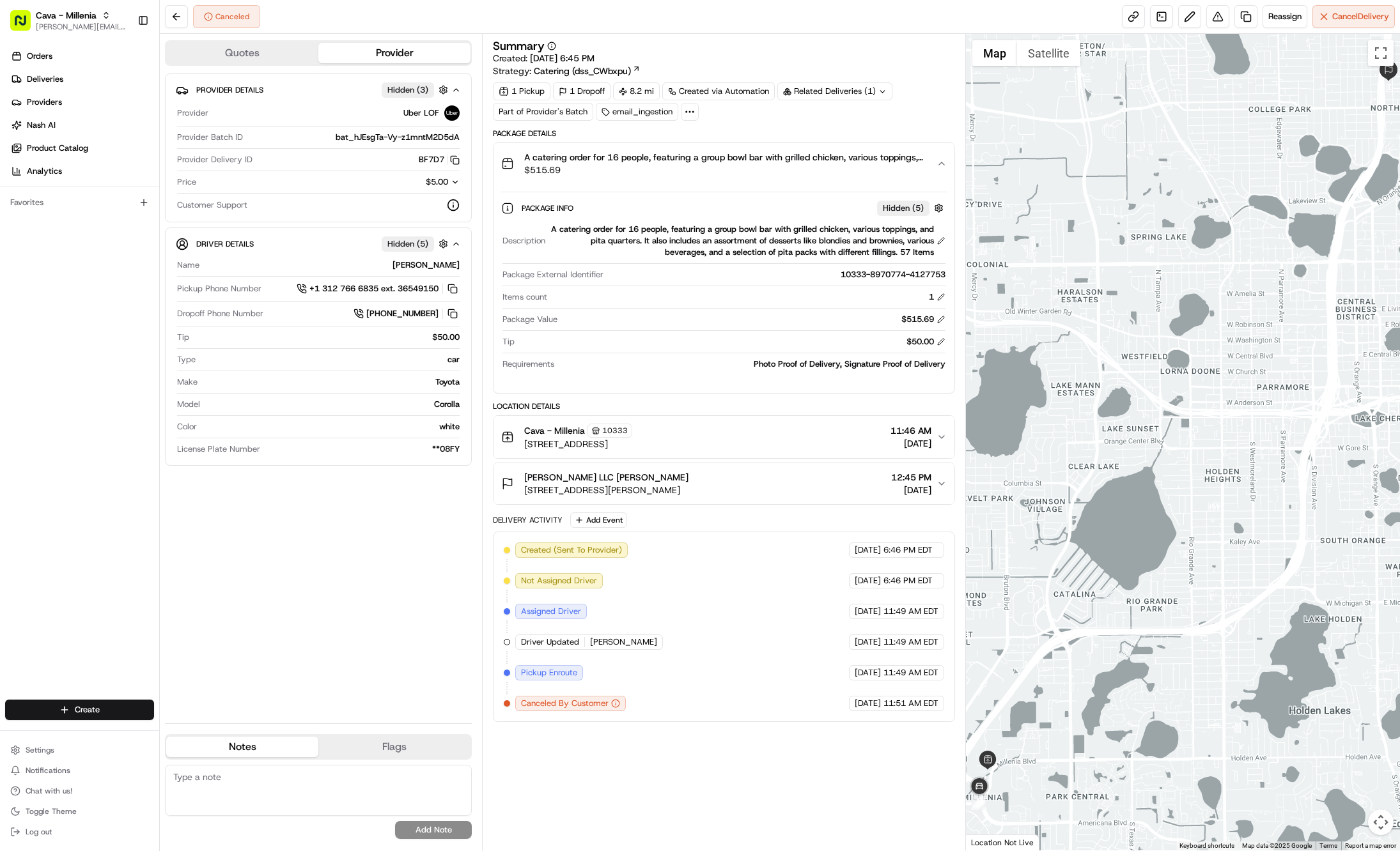
click at [619, 172] on span "$515.69" at bounding box center [725, 170] width 402 height 13
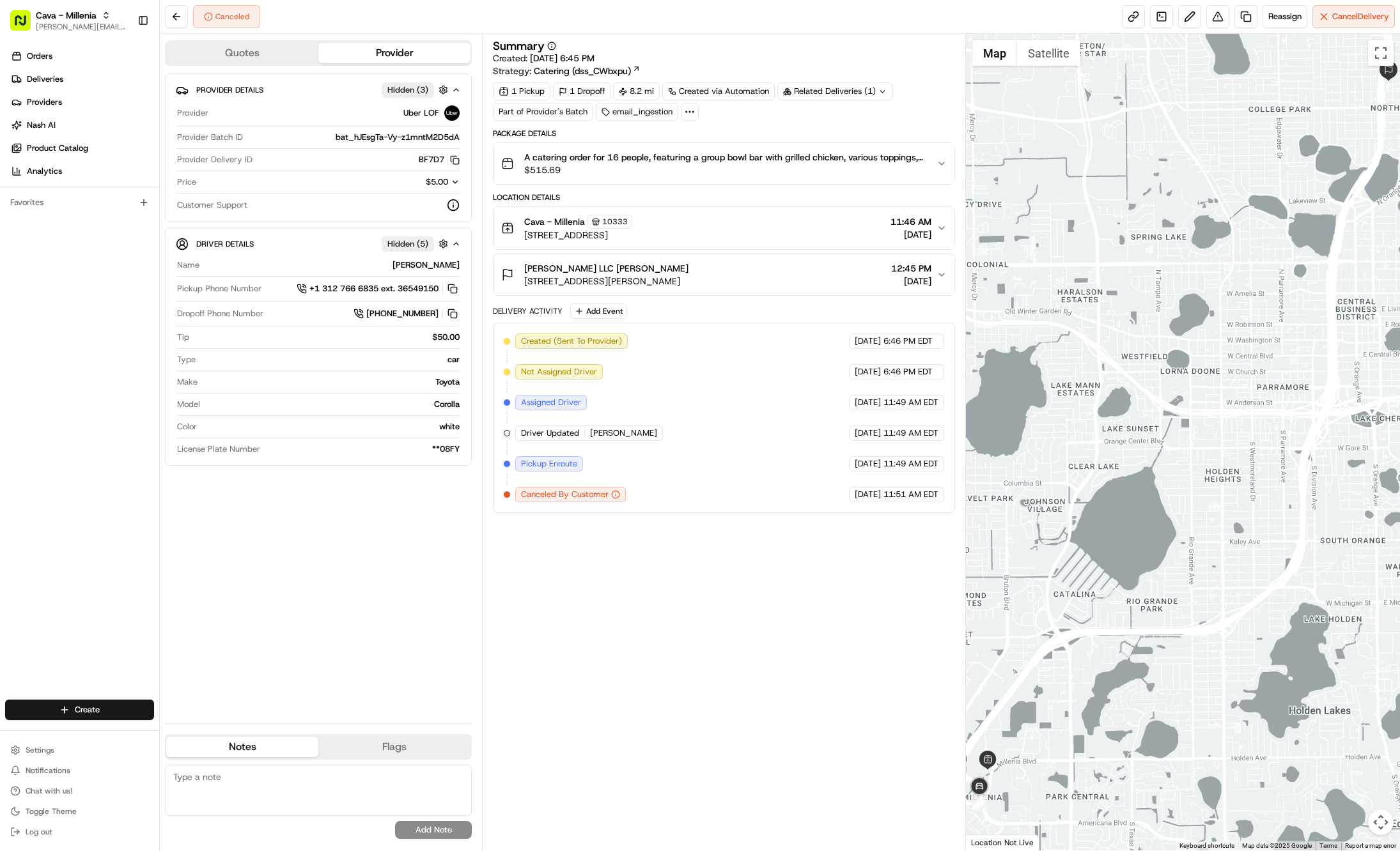
click at [616, 269] on span "Mindy LLC Mindy Cimmino" at bounding box center [606, 268] width 164 height 13
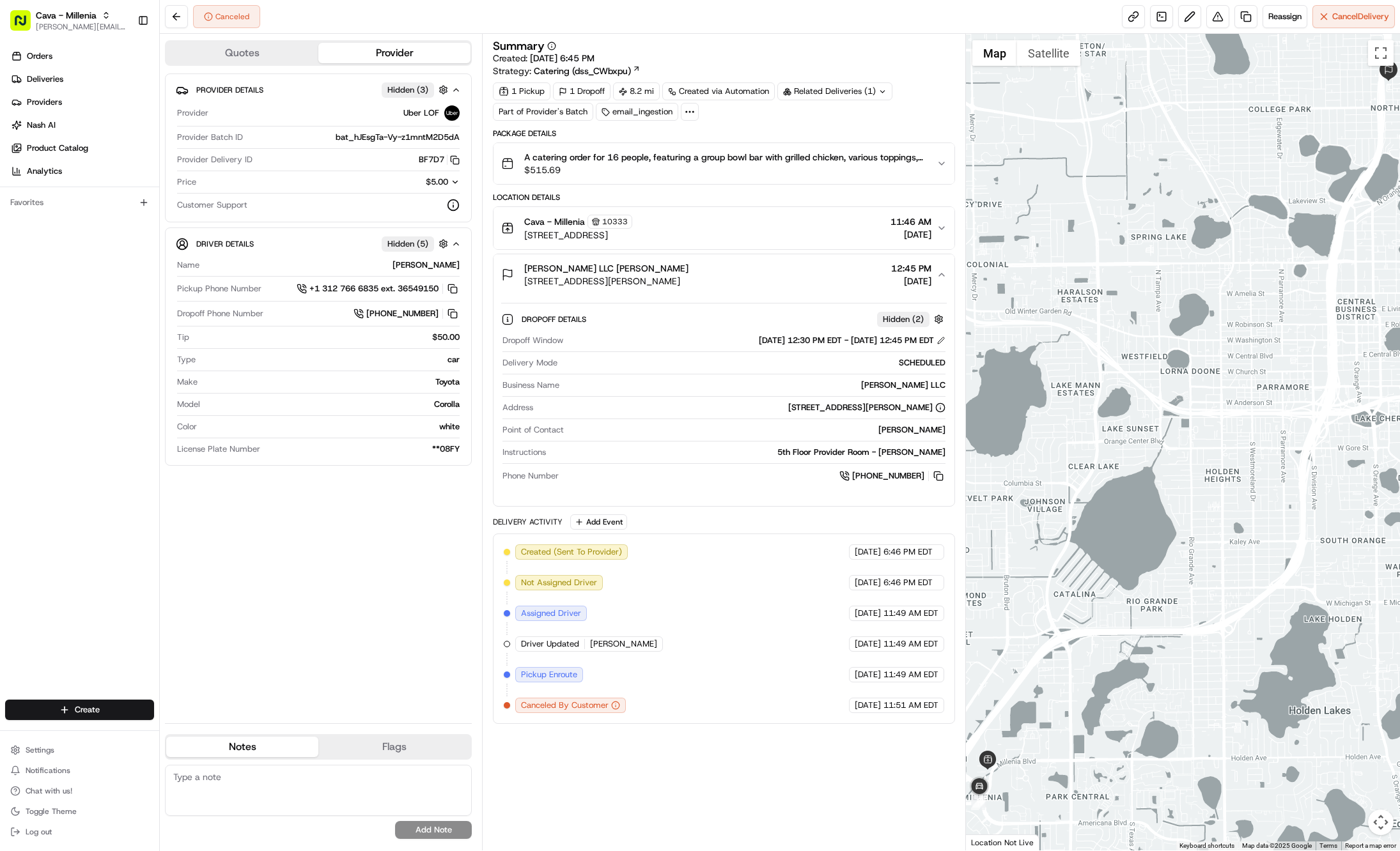
click at [616, 269] on span "Mindy LLC Mindy Cimmino" at bounding box center [606, 268] width 164 height 13
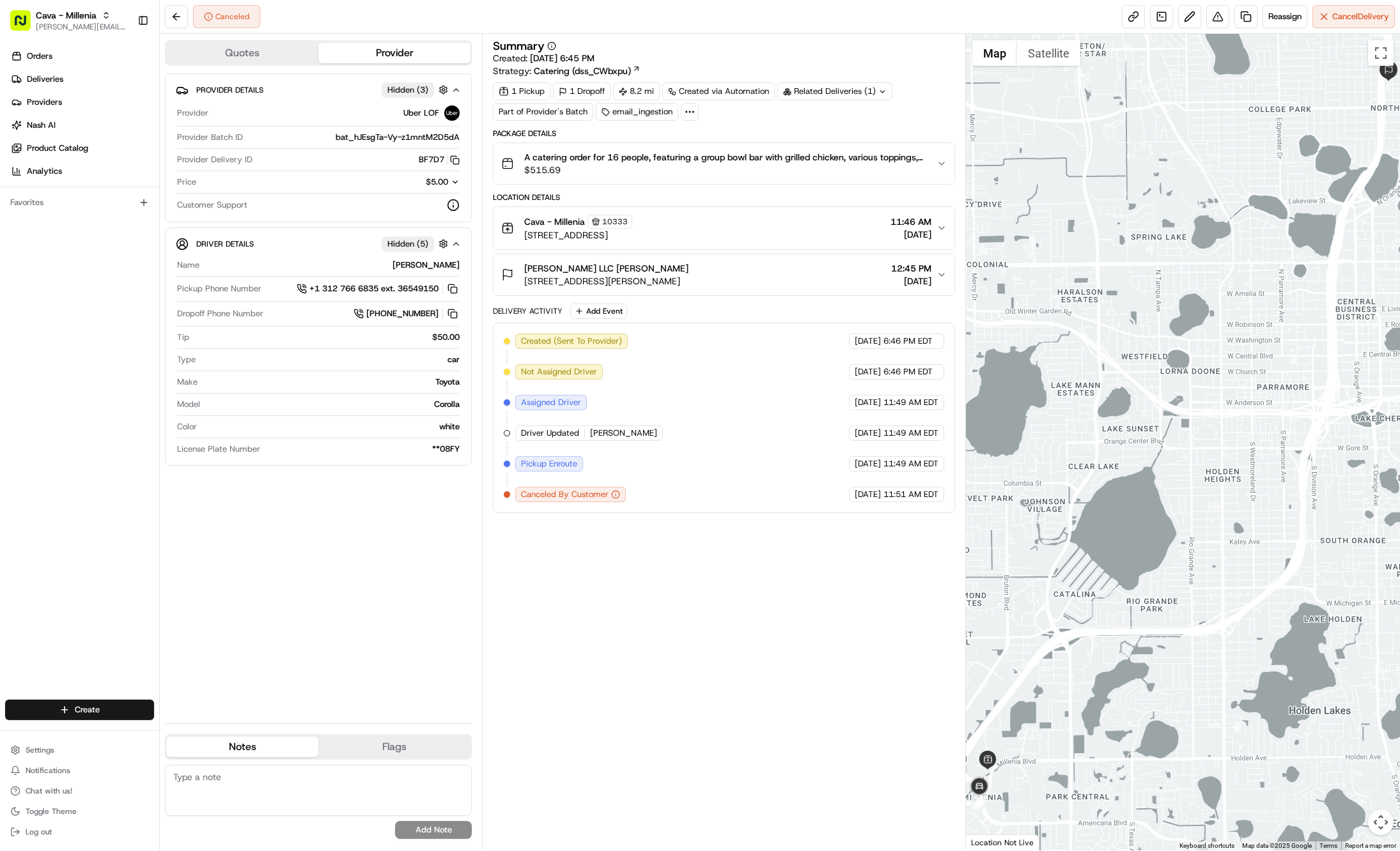
click at [626, 231] on span "4724 Millenia Plaza Way, Orlando, FL 32839, US" at bounding box center [578, 235] width 108 height 13
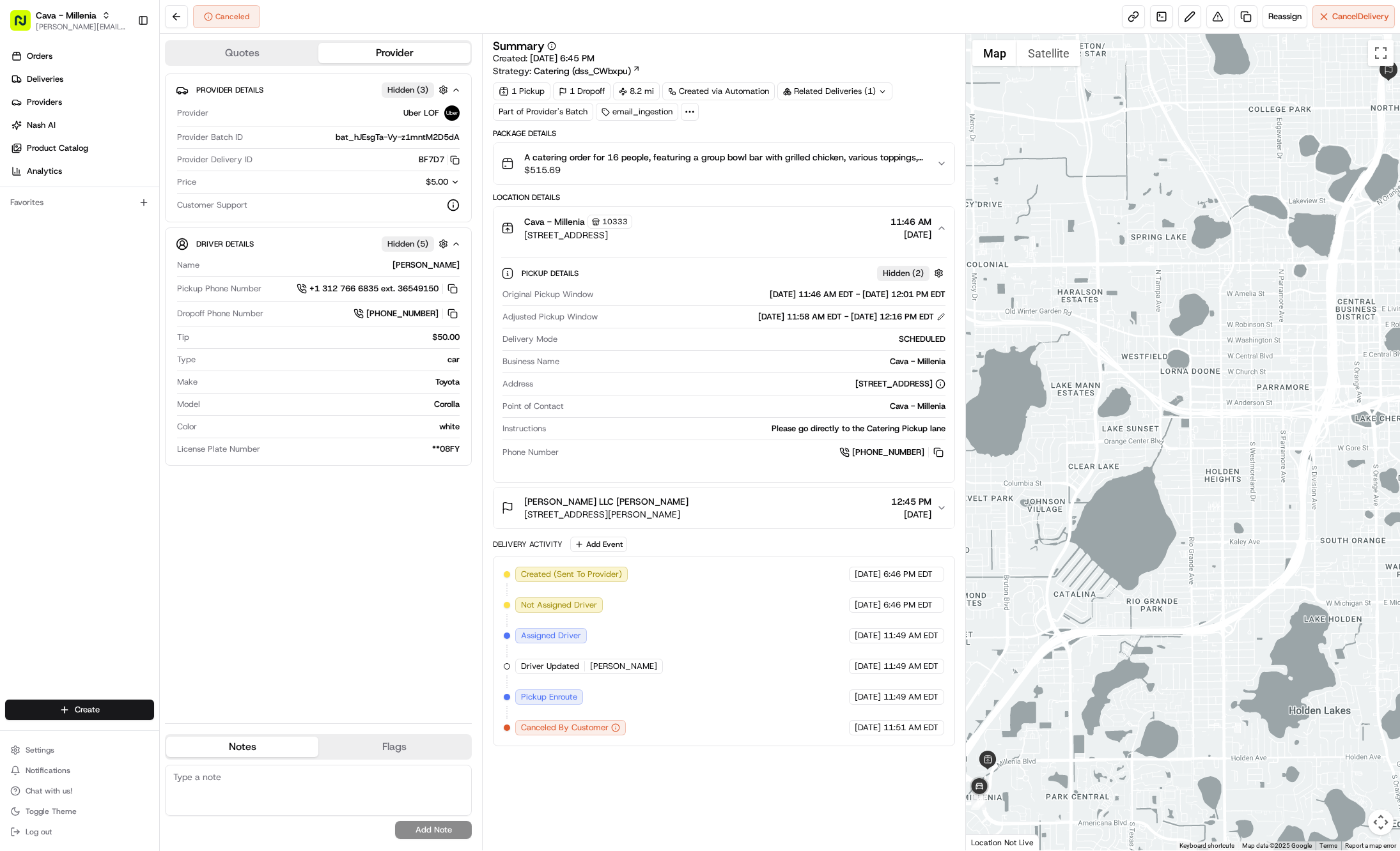
click at [626, 231] on span "4724 Millenia Plaza Way, Orlando, FL 32839, US" at bounding box center [578, 235] width 108 height 13
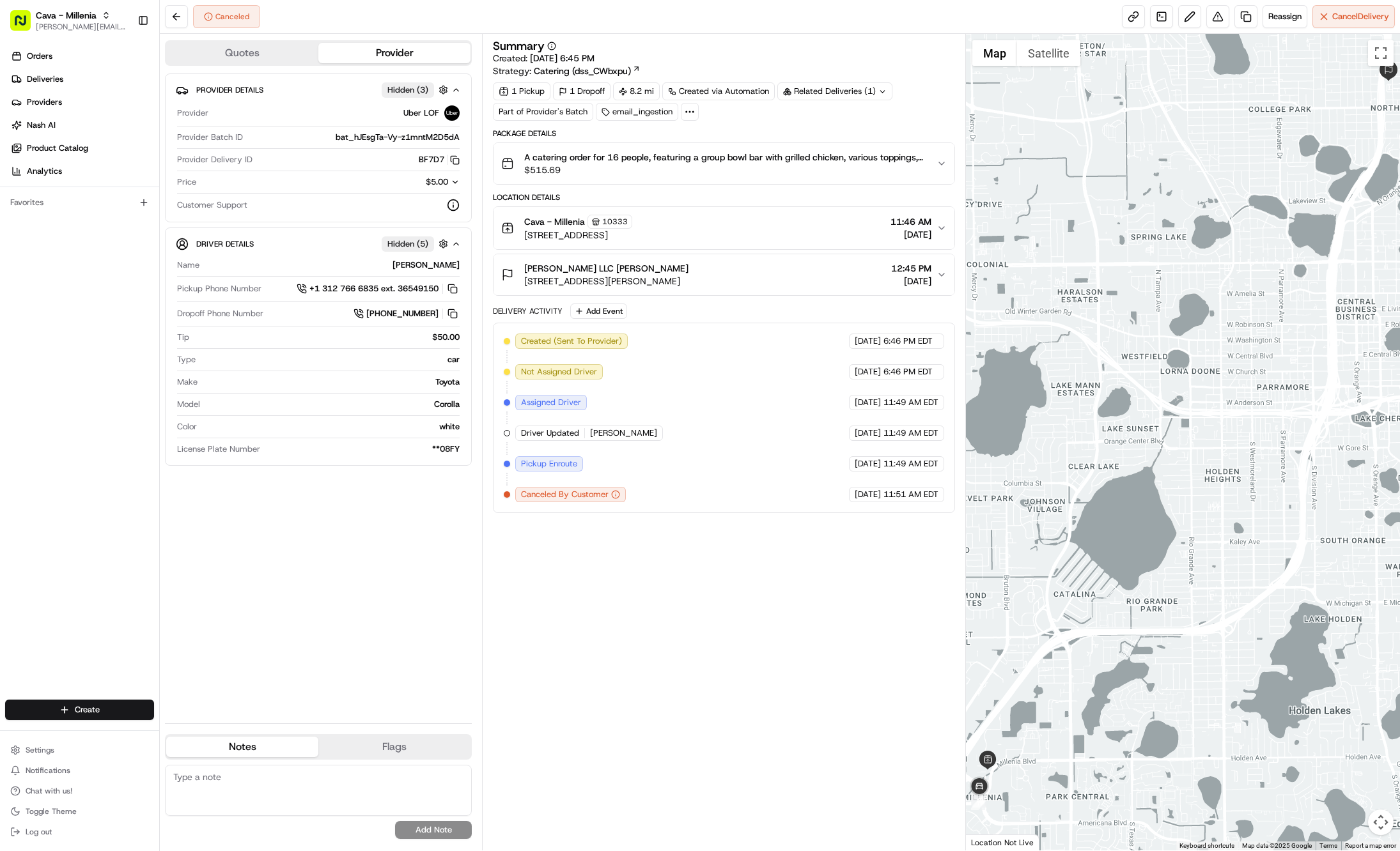
click at [657, 184] on button "A catering order for 16 people, featuring a group bowl bar with grilled chicken…" at bounding box center [723, 163] width 461 height 41
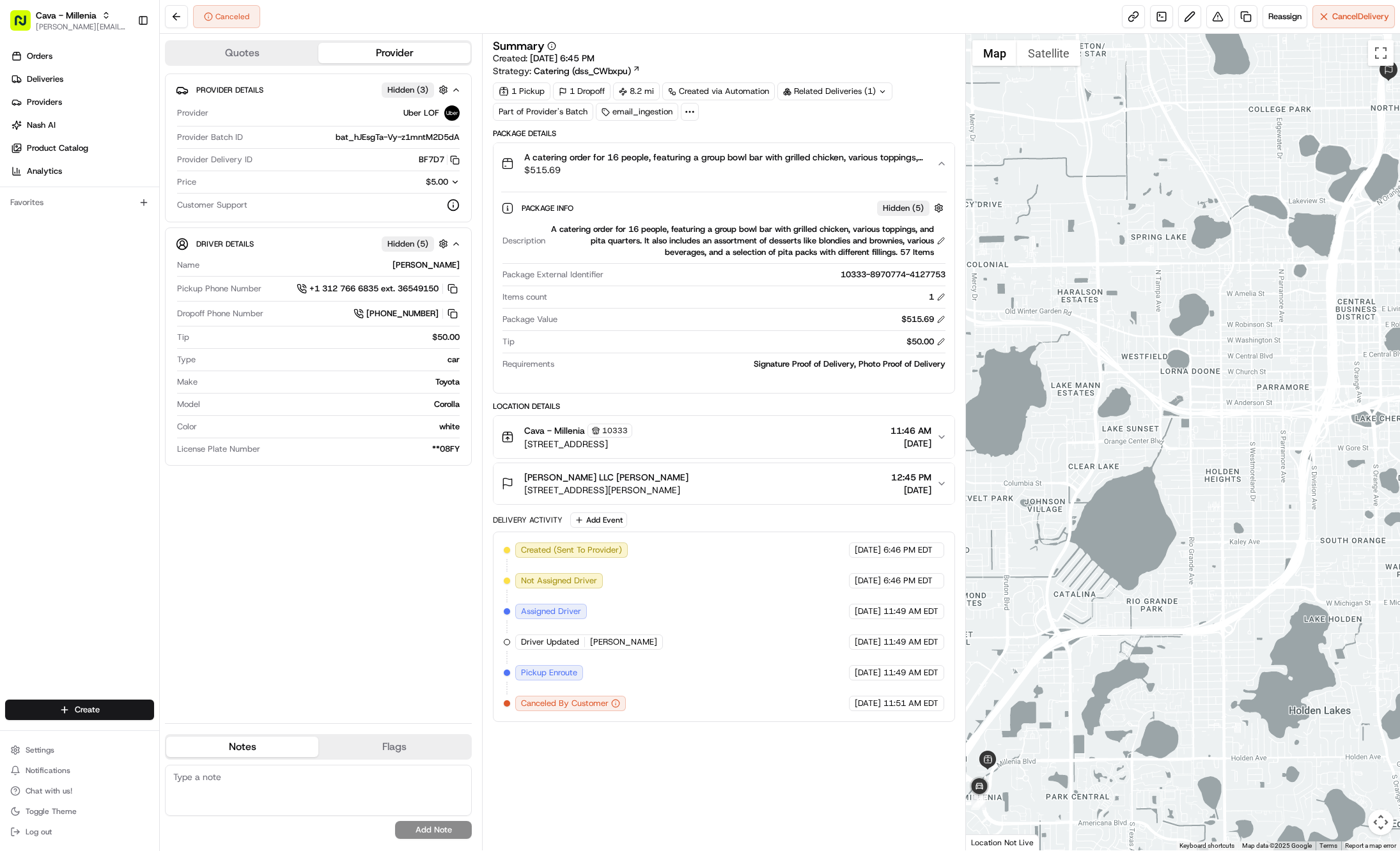
click at [808, 237] on div "A catering order for 16 people, featuring a group bowl bar with grilled chicken…" at bounding box center [748, 241] width 395 height 35
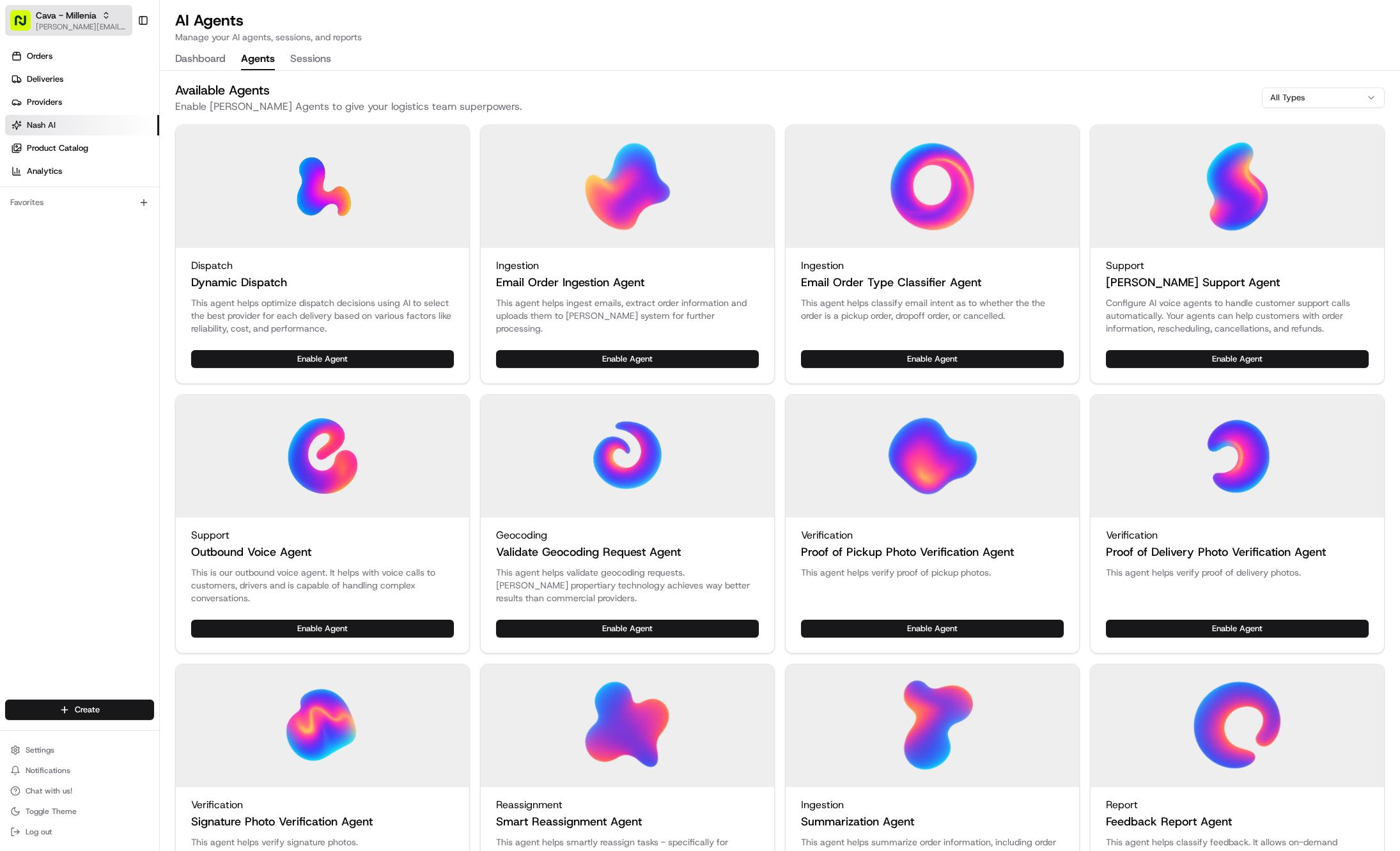
click at [76, 24] on span "[PERSON_NAME][EMAIL_ADDRESS][DOMAIN_NAME]" at bounding box center [81, 27] width 91 height 10
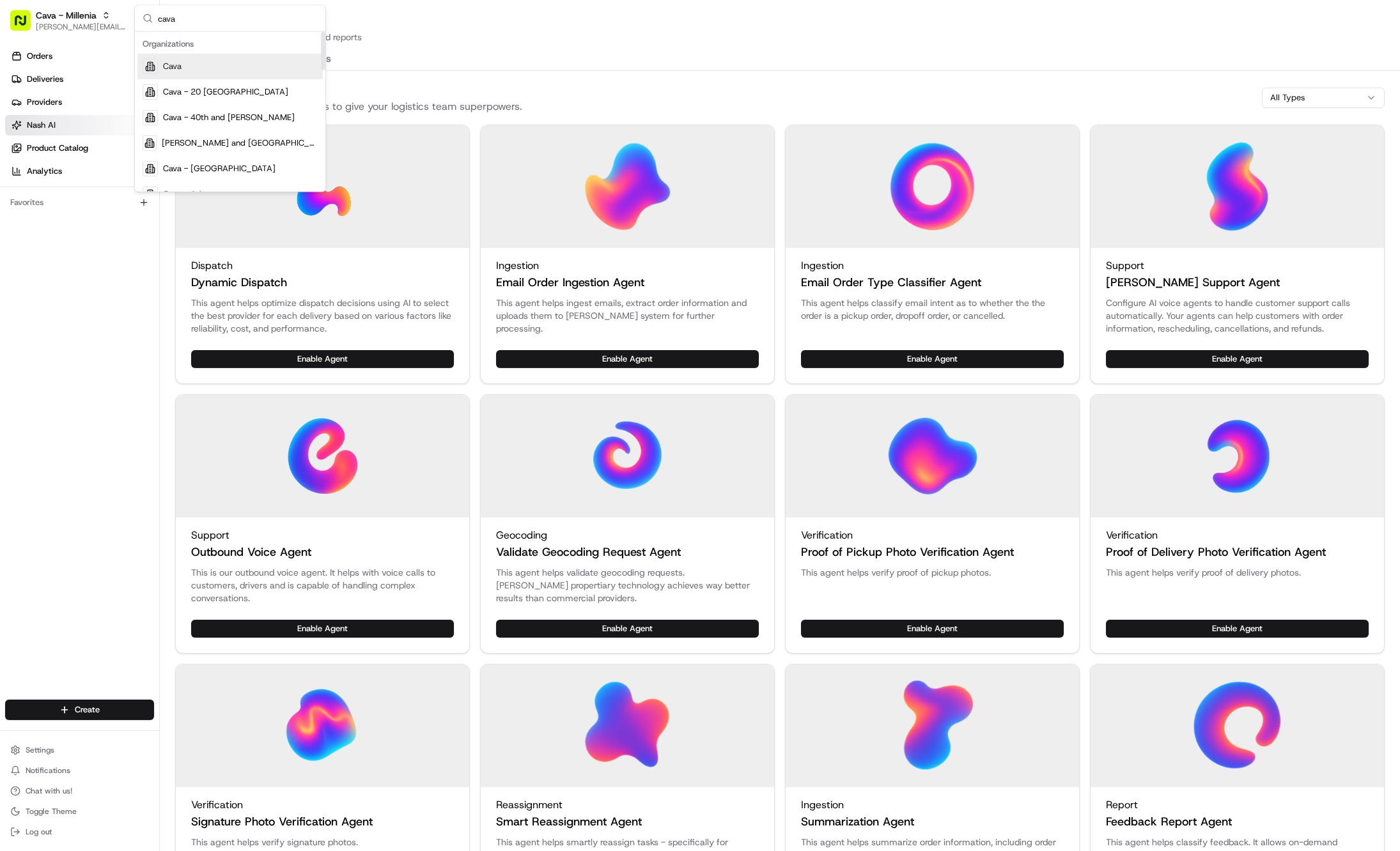
type input "cava"
click at [163, 61] on span "Cava" at bounding box center [171, 66] width 18 height 11
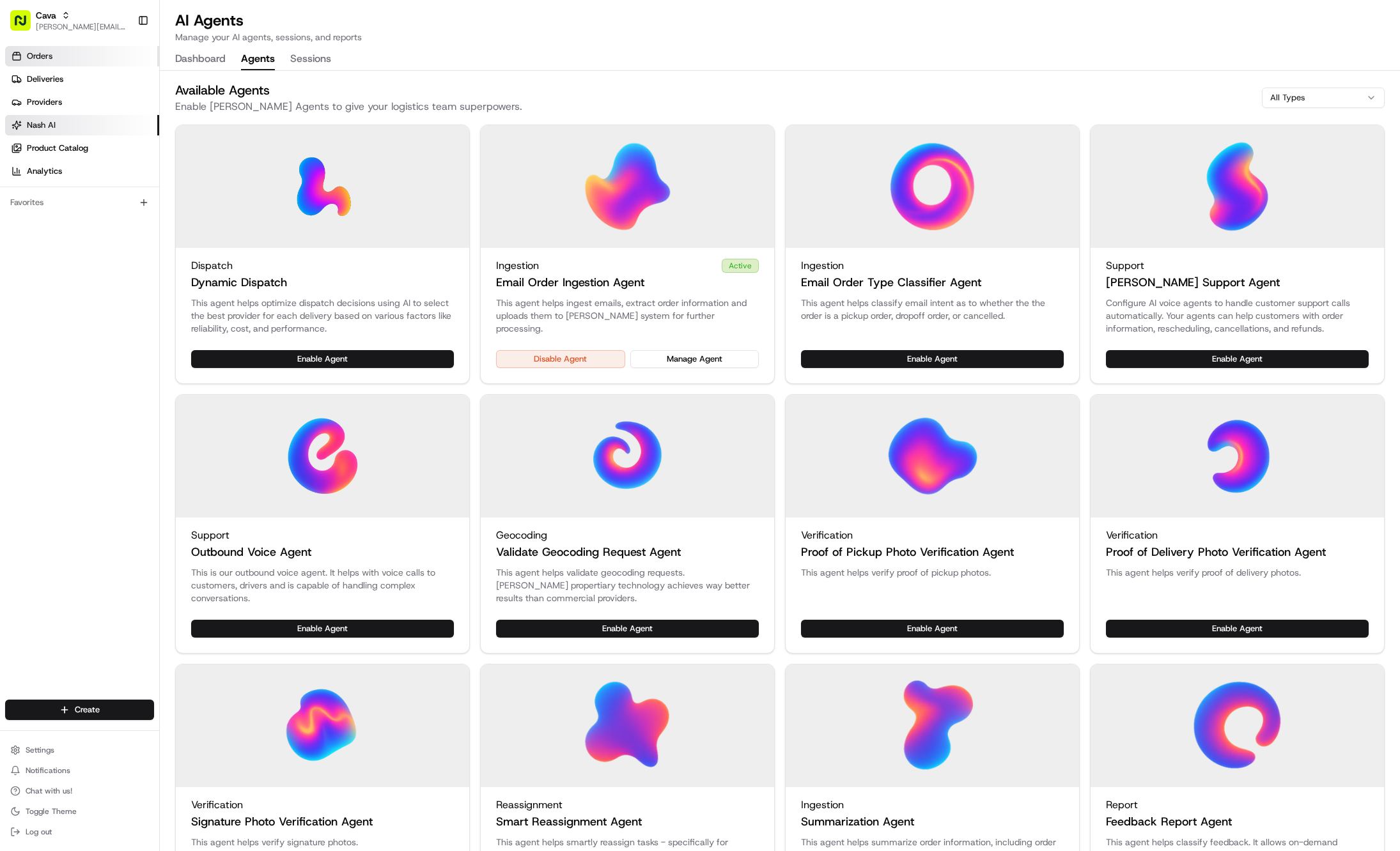
click at [86, 60] on link "Orders" at bounding box center [82, 57] width 154 height 21
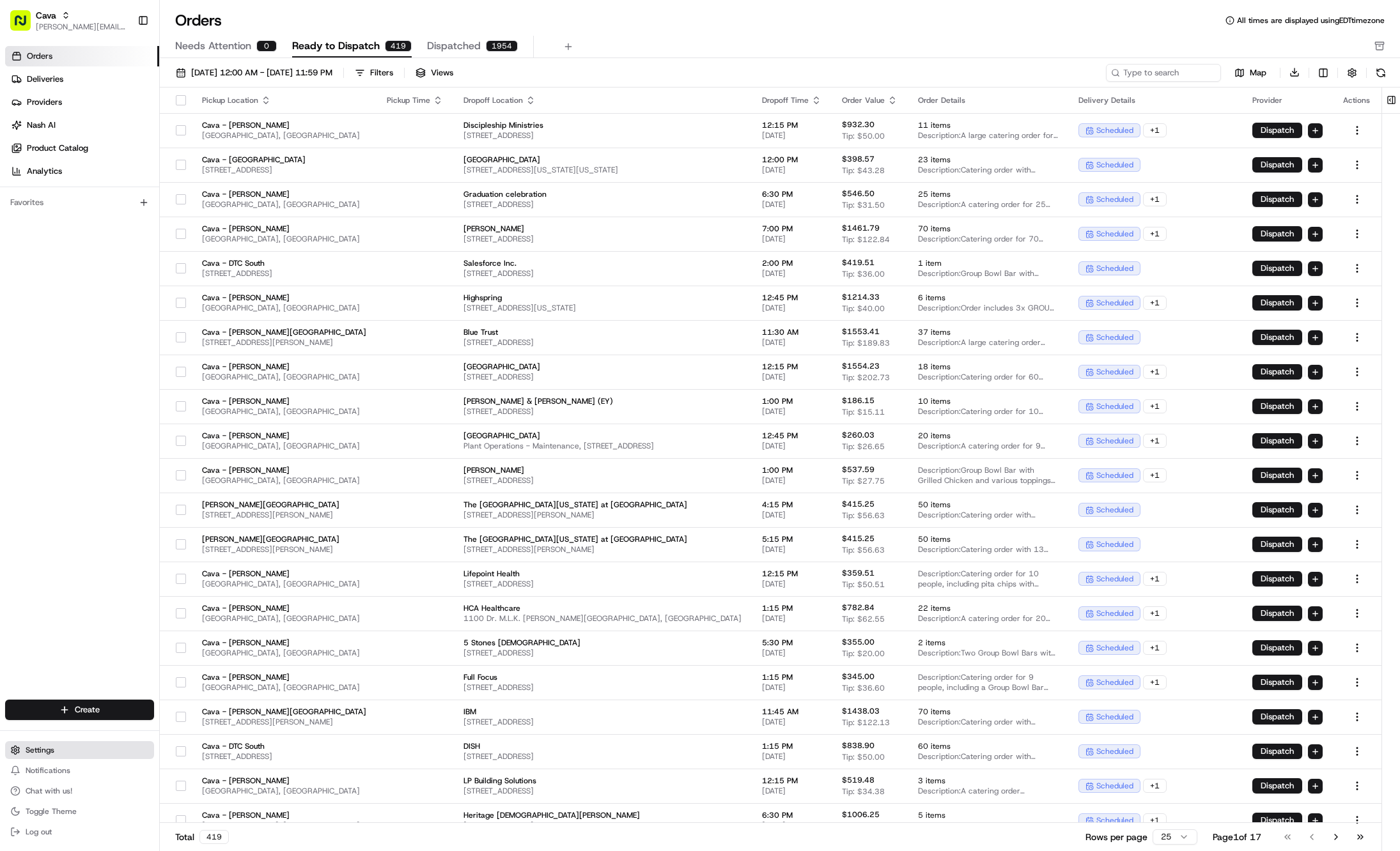
click at [54, 754] on button "Settings" at bounding box center [79, 750] width 149 height 18
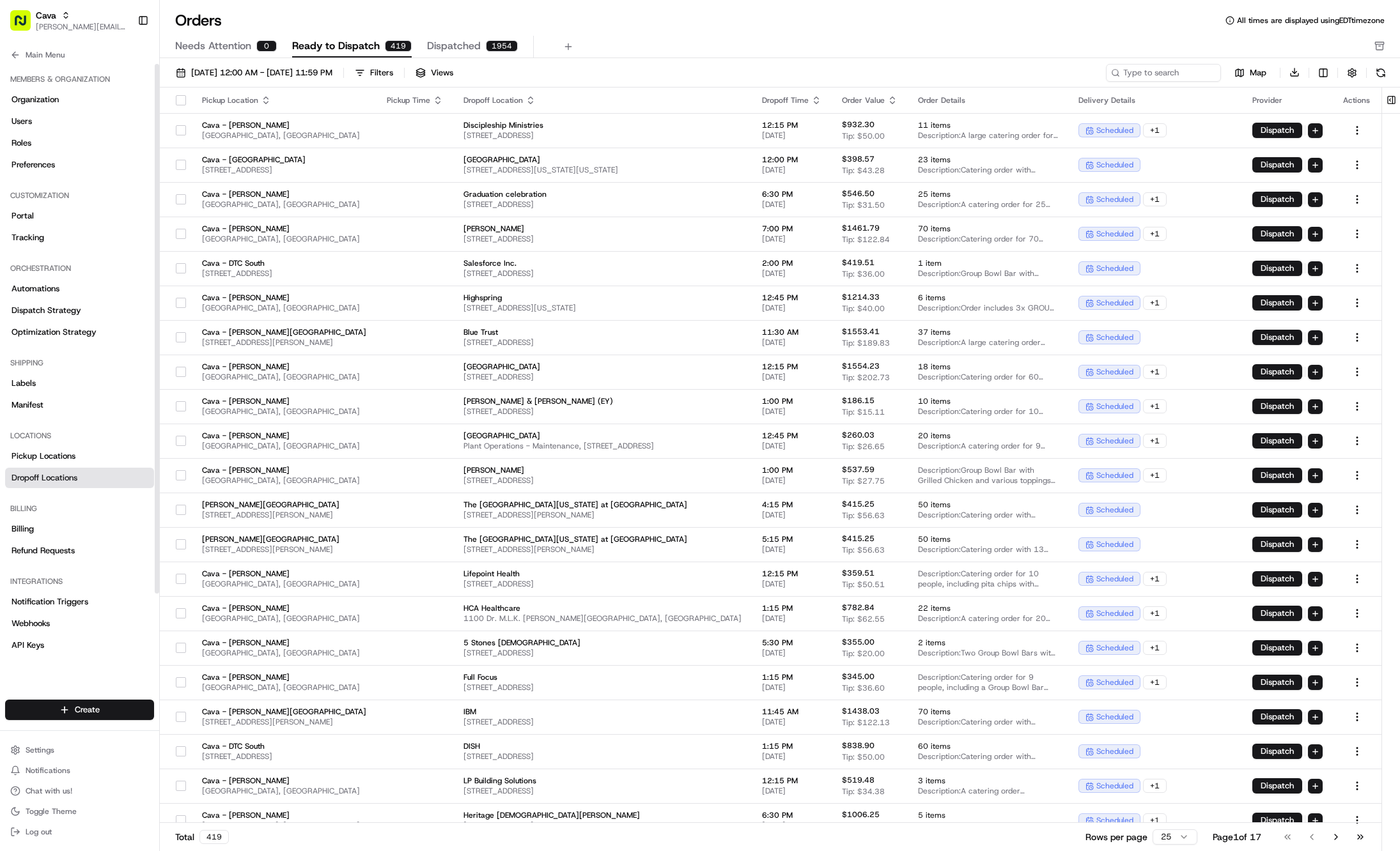
scroll to position [74, 0]
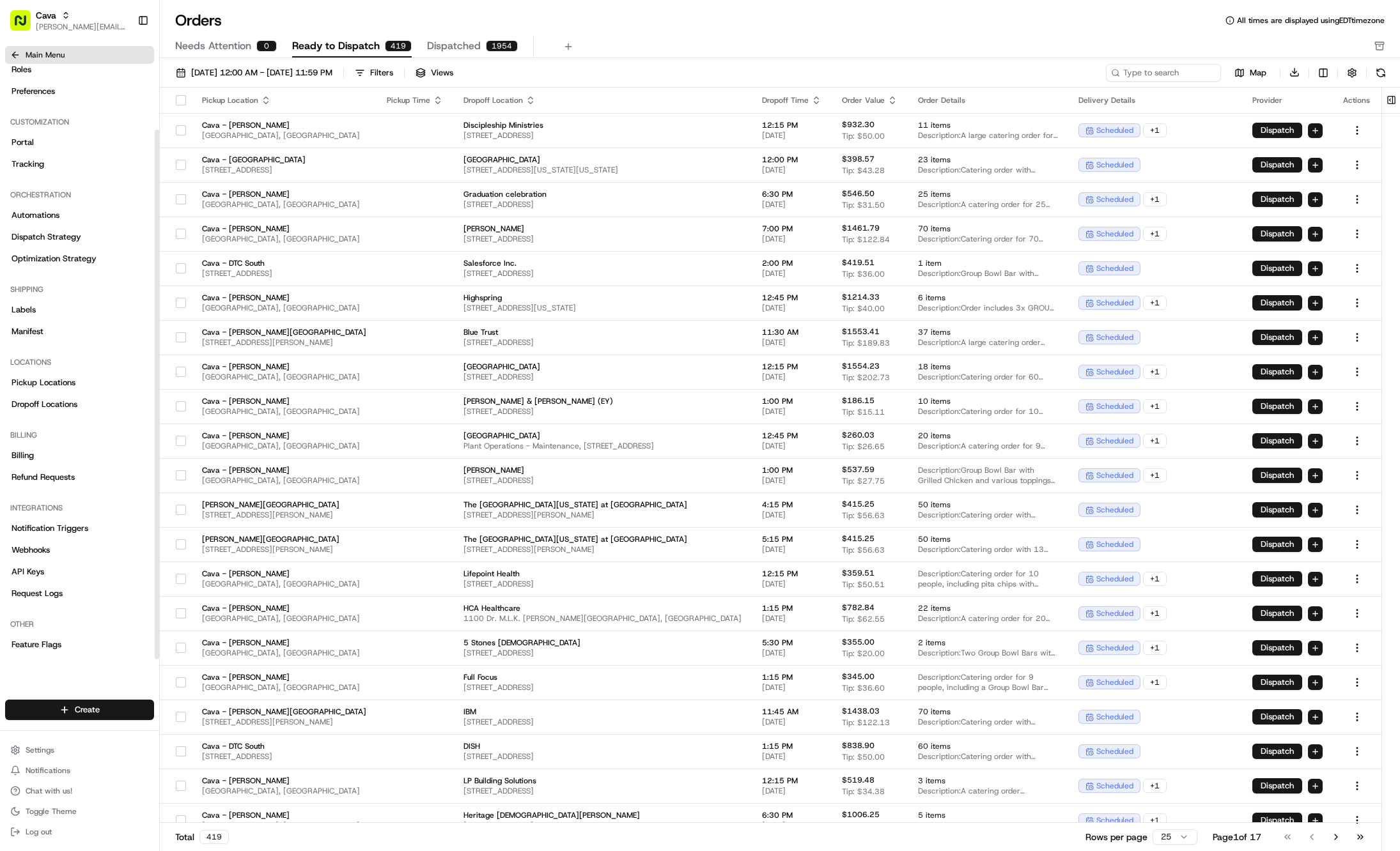
click at [55, 50] on span "Main Menu" at bounding box center [44, 55] width 39 height 10
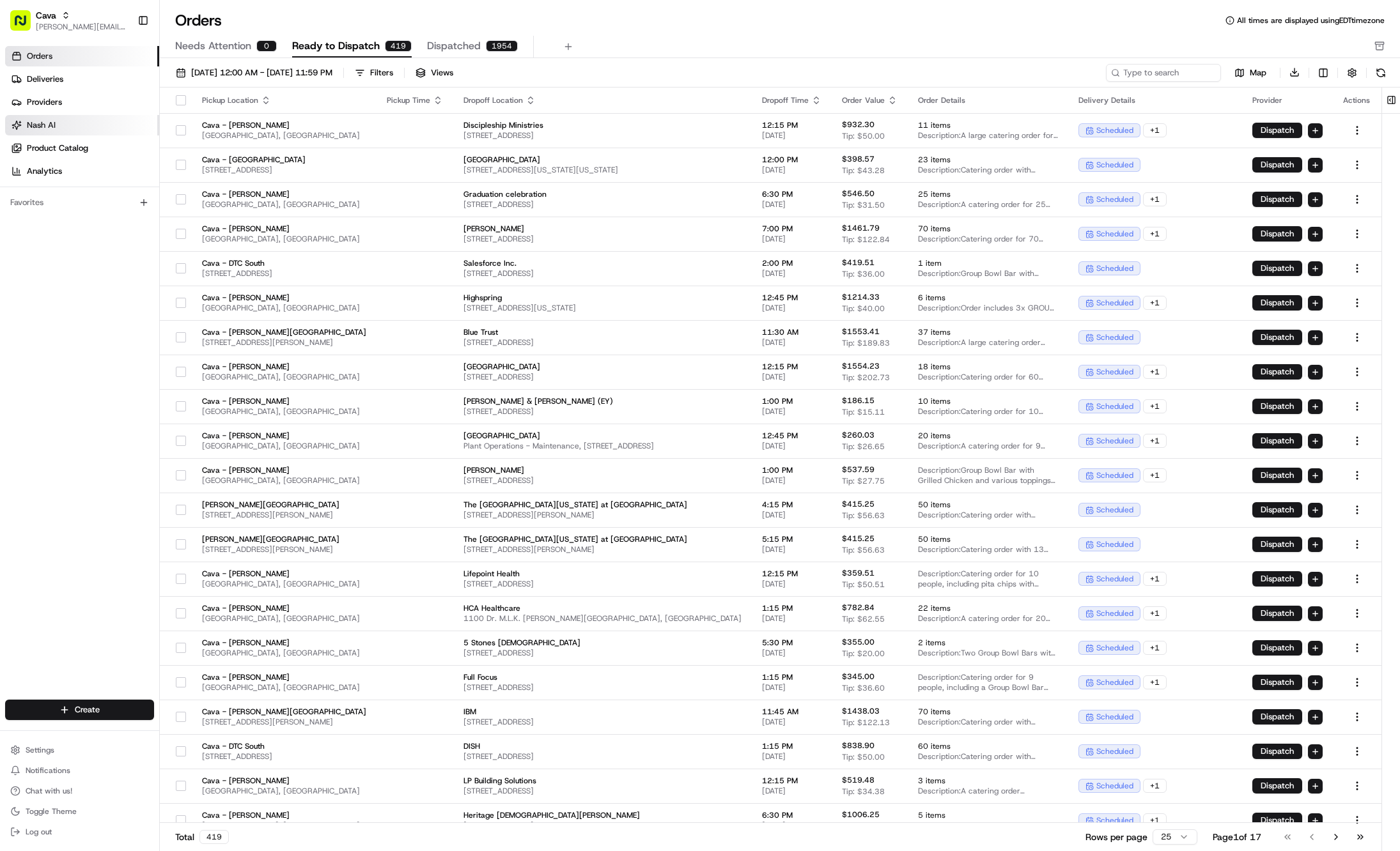
click at [63, 130] on link "Nash AI" at bounding box center [82, 125] width 154 height 21
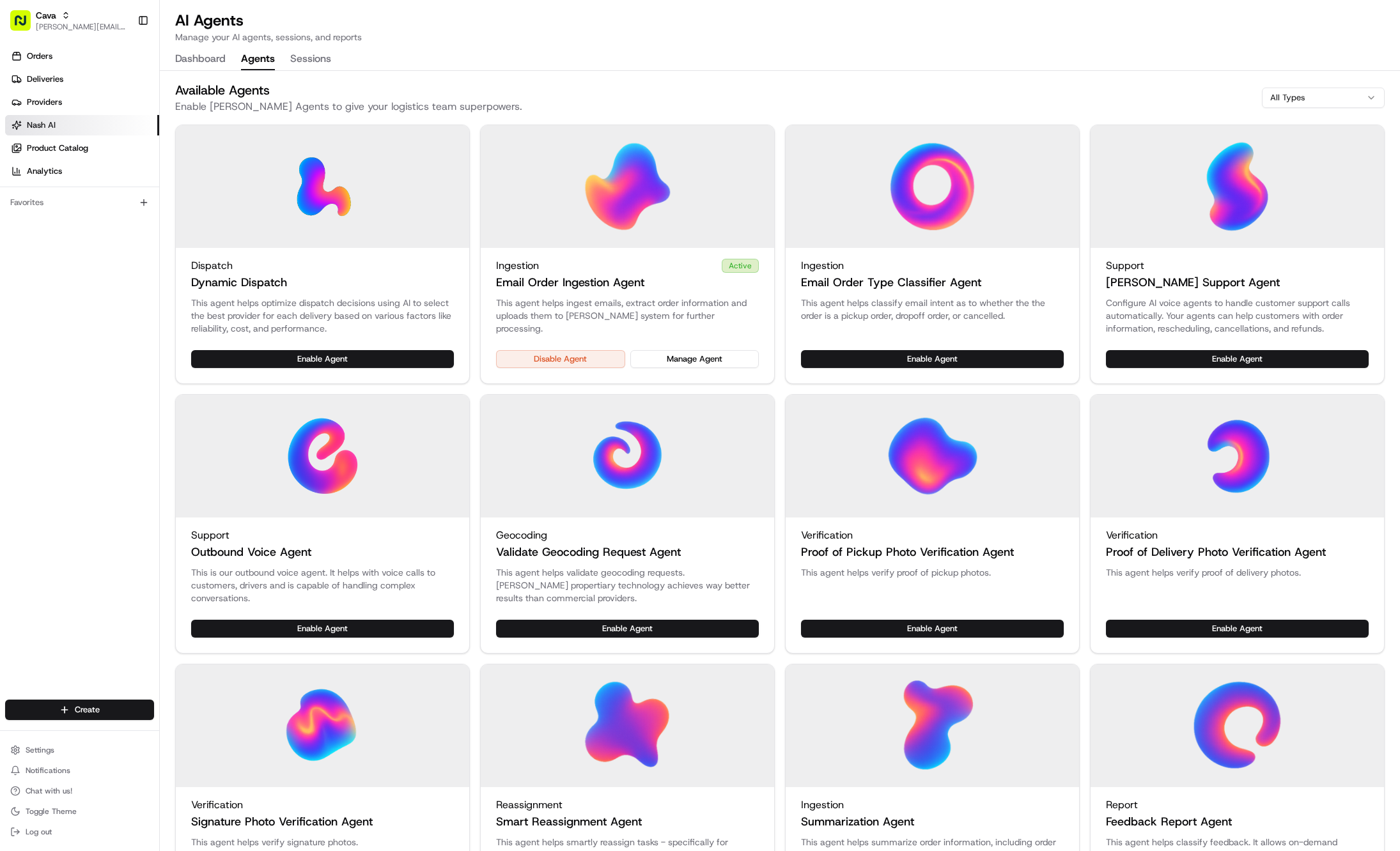
click at [253, 58] on button "Agents" at bounding box center [257, 59] width 34 height 22
click at [667, 361] on button "Manage Agent" at bounding box center [695, 359] width 129 height 18
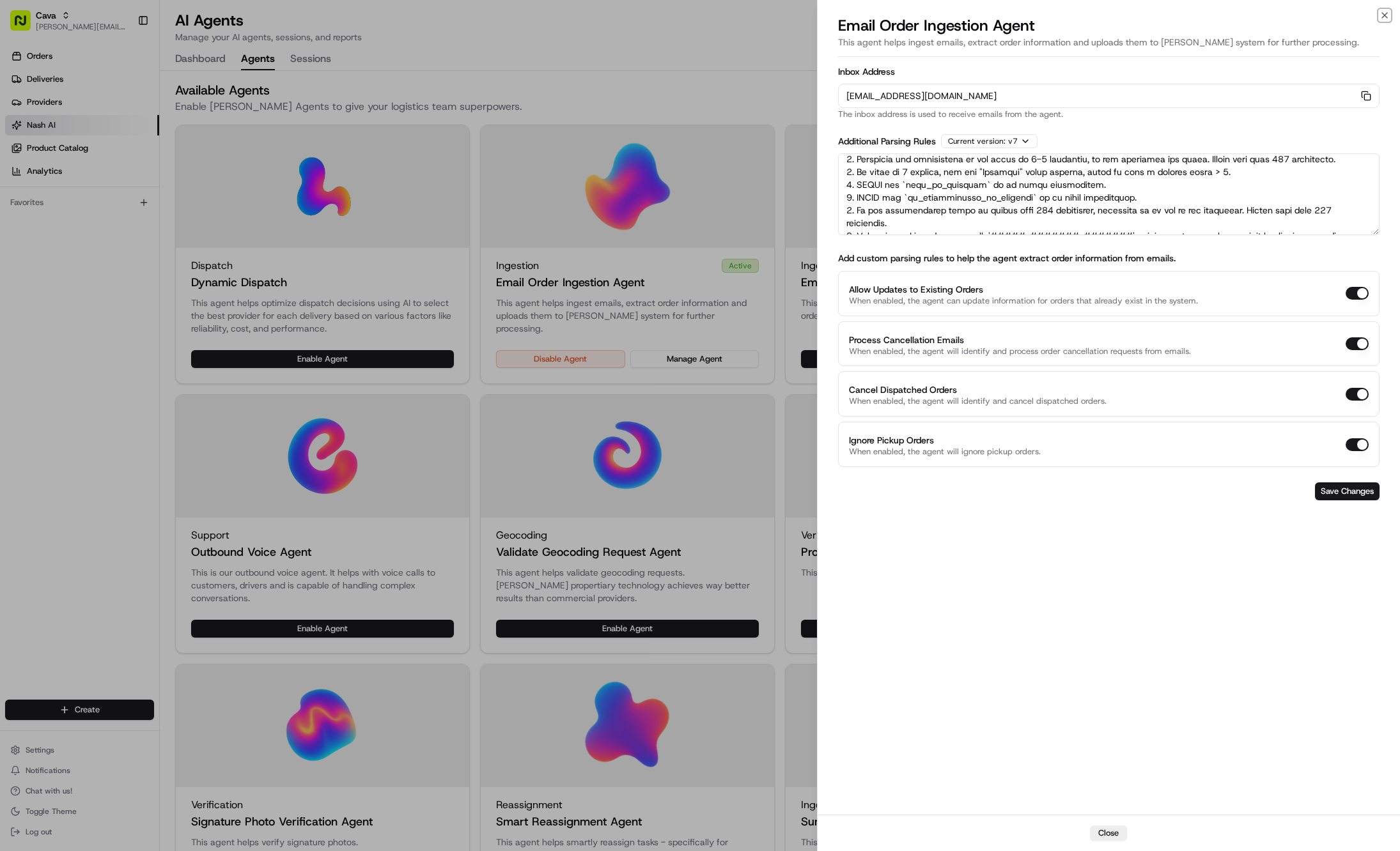
scroll to position [62, 0]
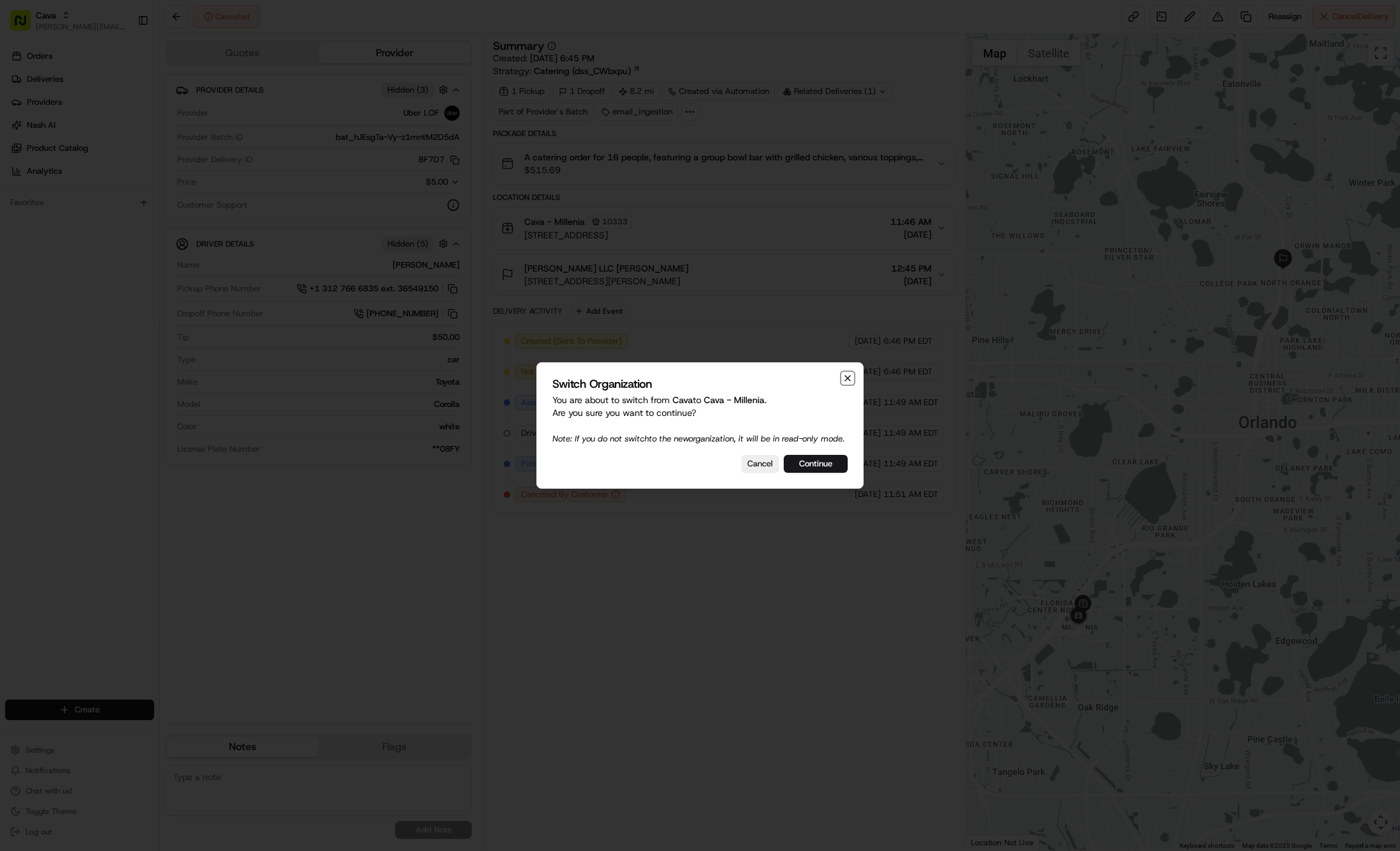
click at [850, 373] on icon "button" at bounding box center [848, 378] width 10 height 10
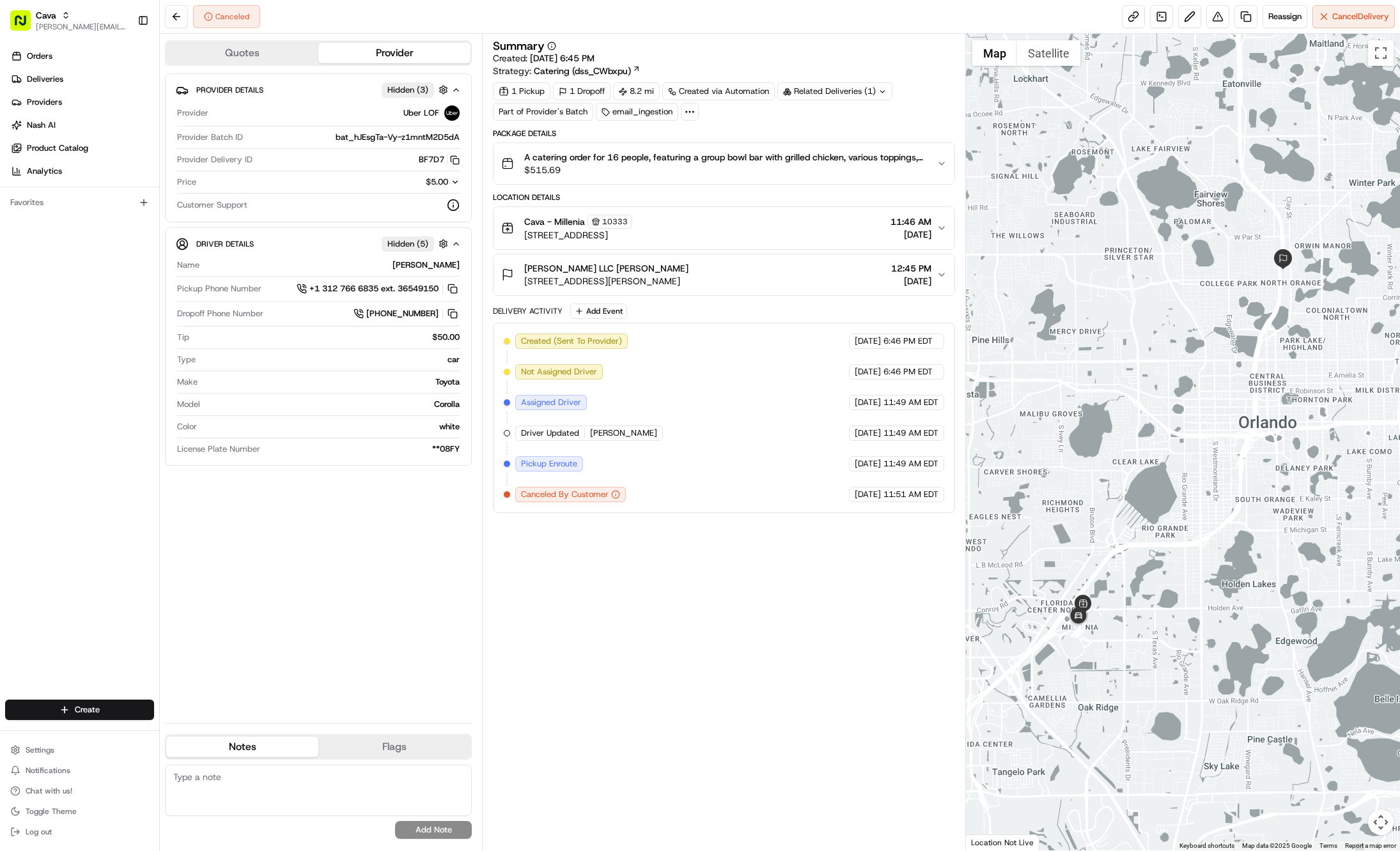
click at [813, 168] on span "$515.69" at bounding box center [725, 170] width 402 height 13
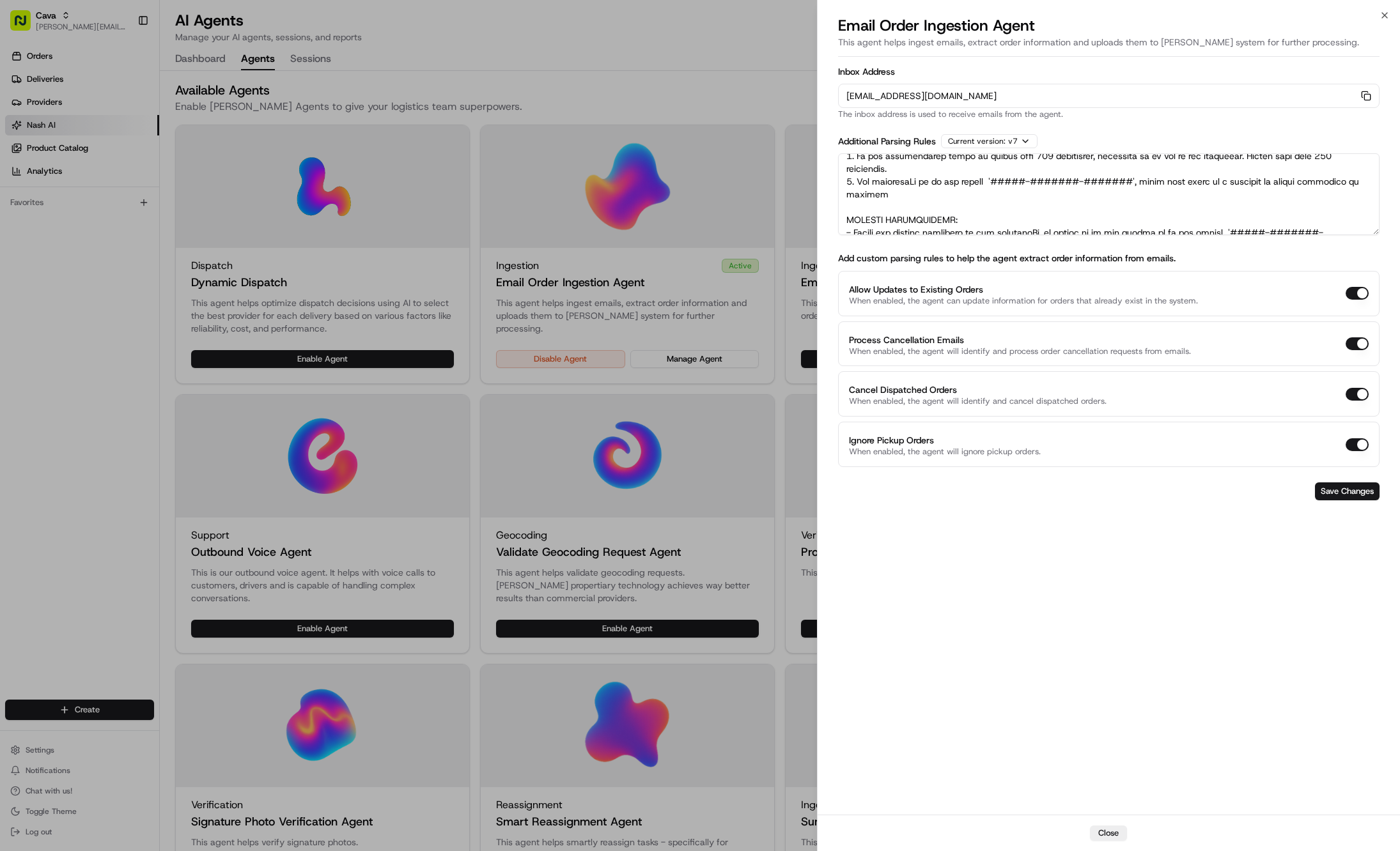
scroll to position [115, 0]
click at [907, 193] on textarea at bounding box center [1109, 194] width 542 height 82
paste textarea "If the "Items count" is larger than 22, change the items count to 1 and add the…"
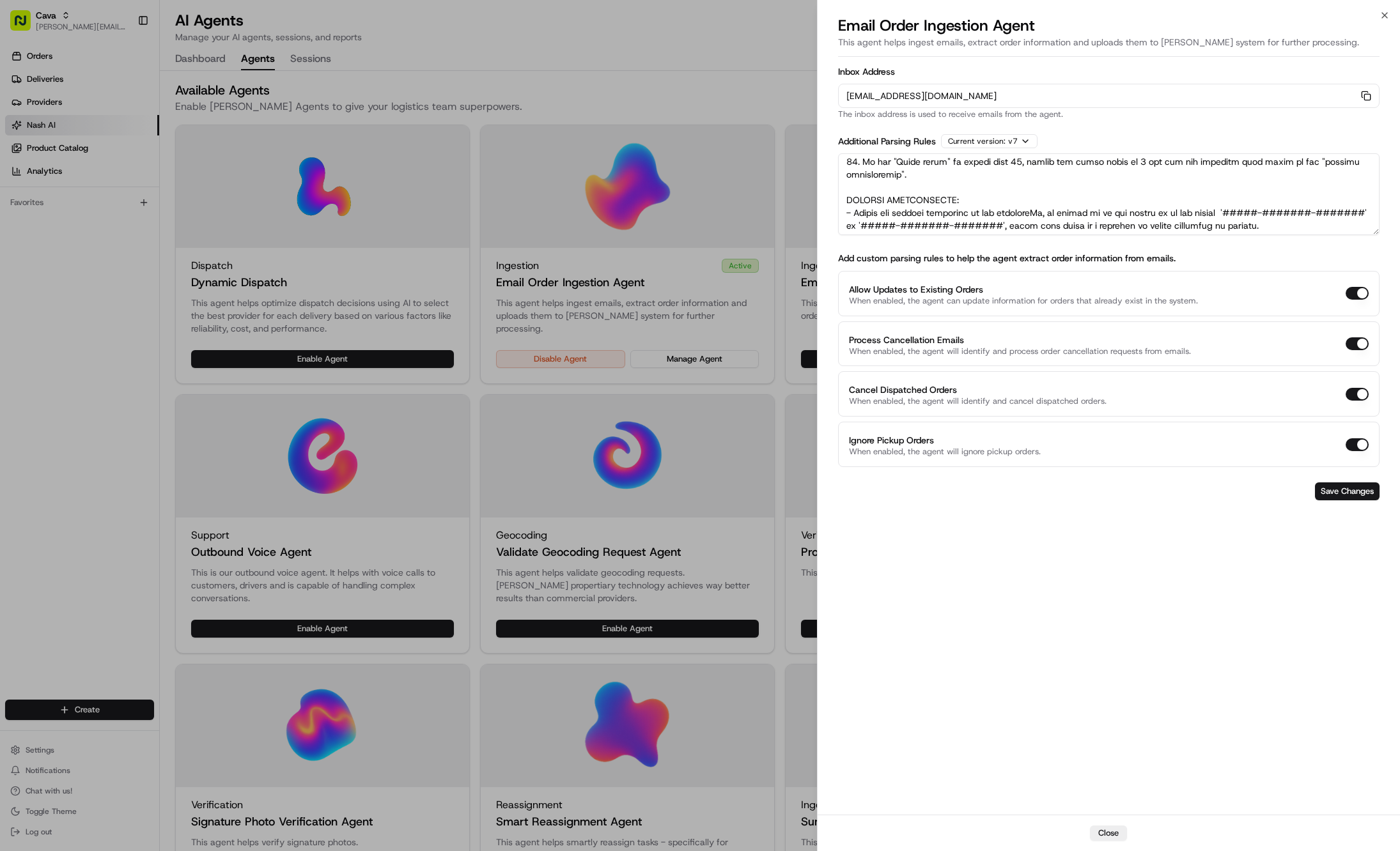
scroll to position [161, 0]
type textarea "RULES: 1. If there is only one time range listed, please set it as the dropoffS…"
click at [1352, 494] on button "Save Changes" at bounding box center [1347, 491] width 64 height 18
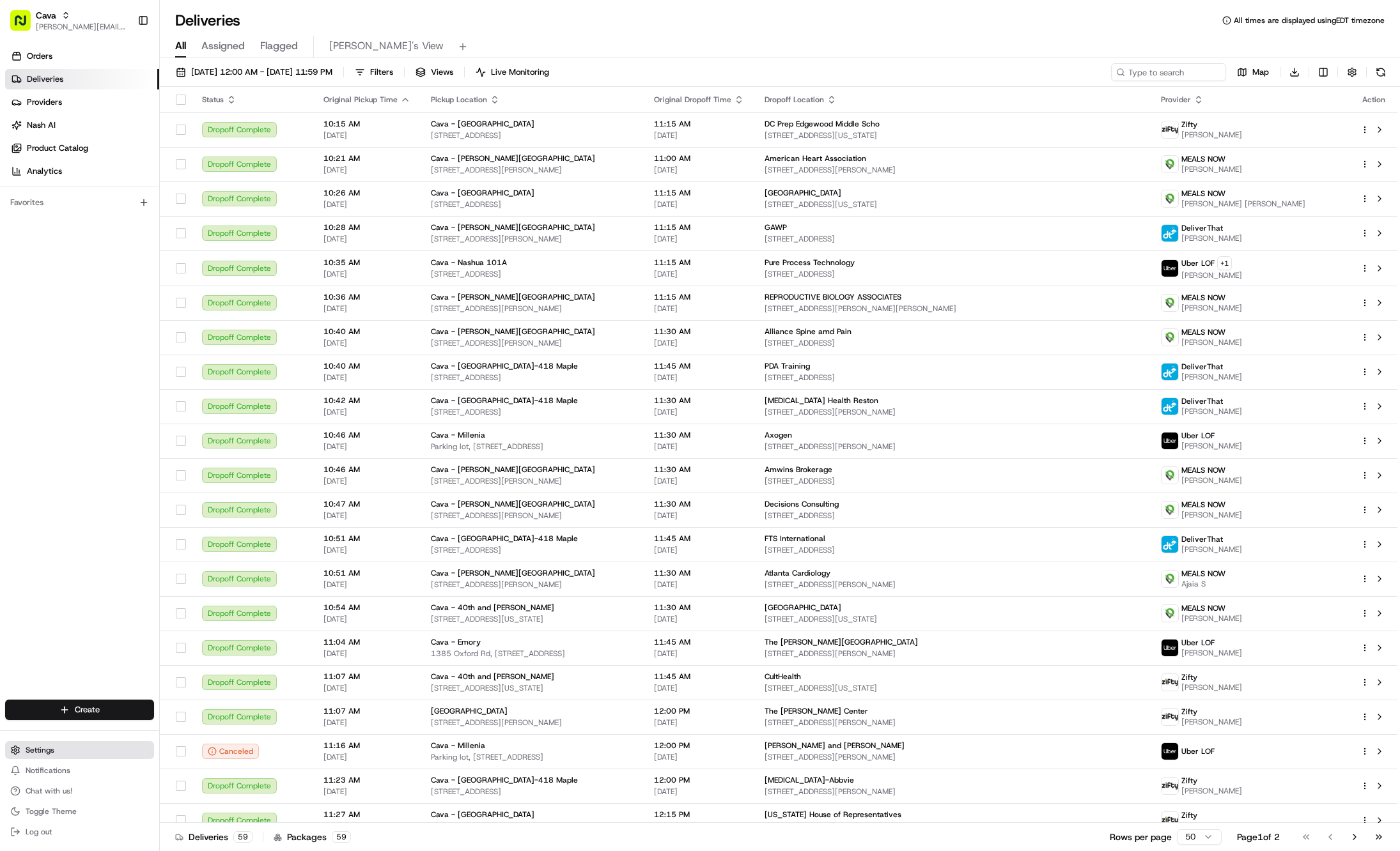
click at [70, 756] on button "Settings" at bounding box center [79, 750] width 149 height 18
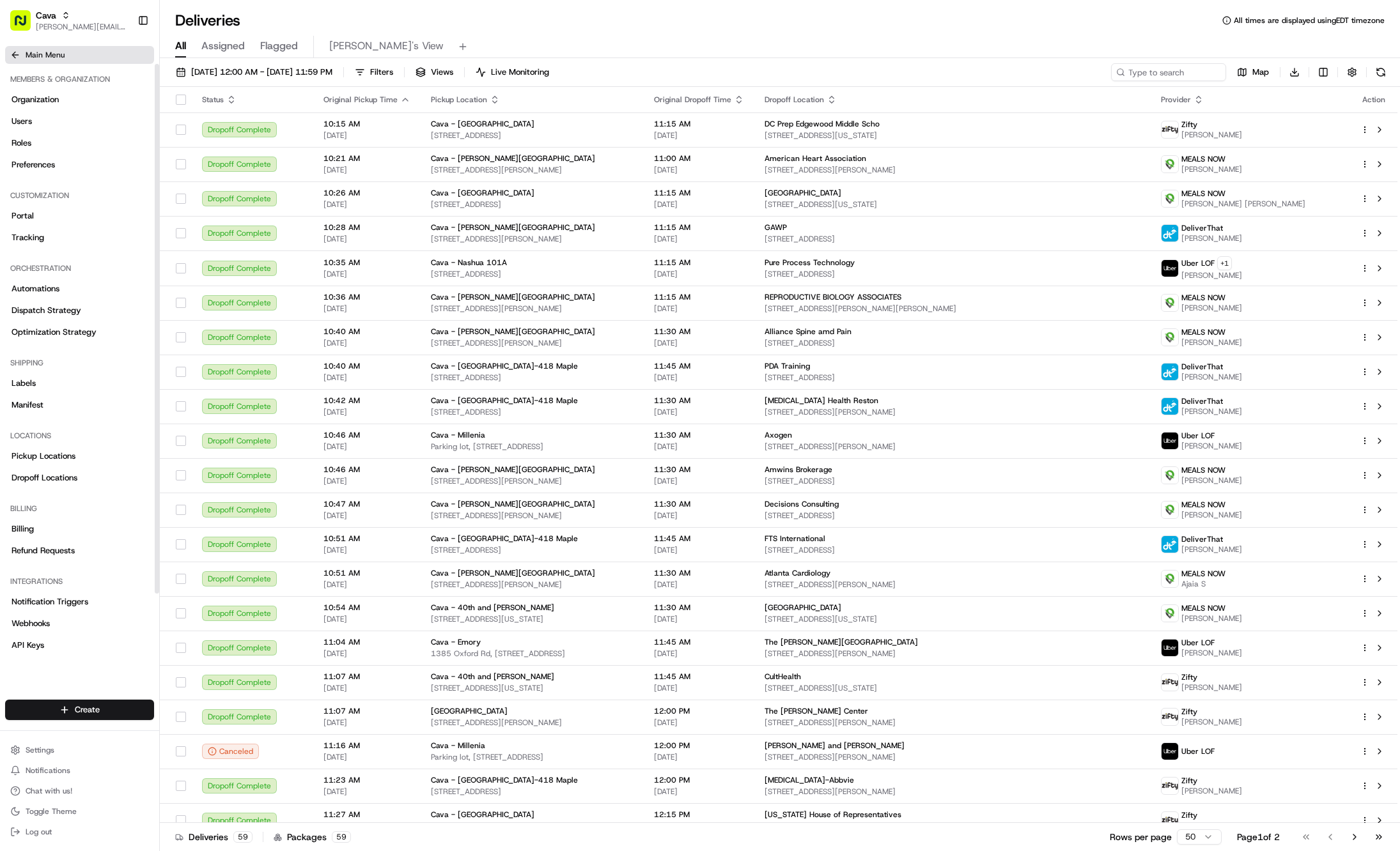
click at [46, 60] on button "Main Menu" at bounding box center [79, 55] width 149 height 18
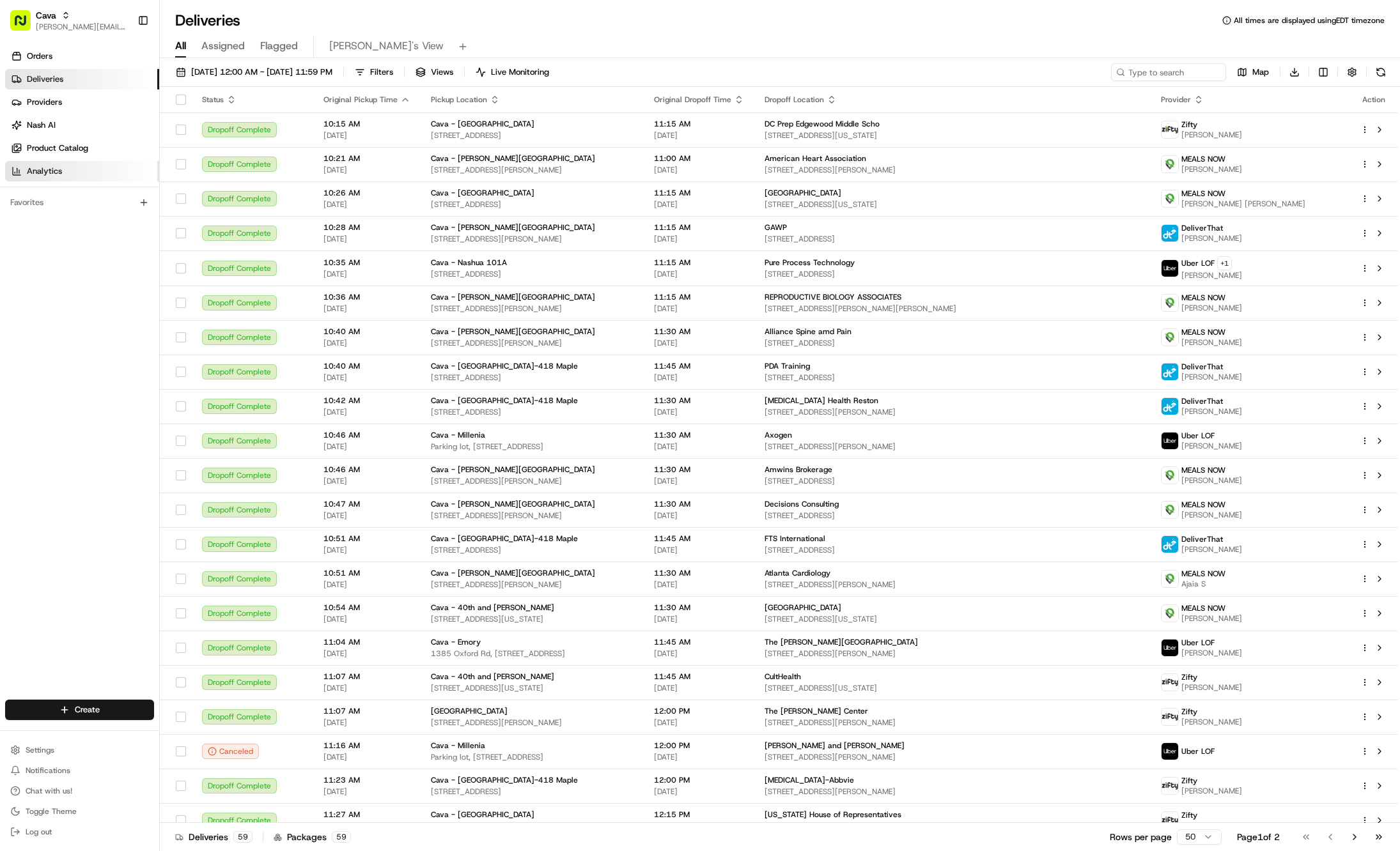
drag, startPoint x: 71, startPoint y: 177, endPoint x: 134, endPoint y: 179, distance: 63.0
click at [71, 177] on link "Analytics" at bounding box center [82, 171] width 154 height 21
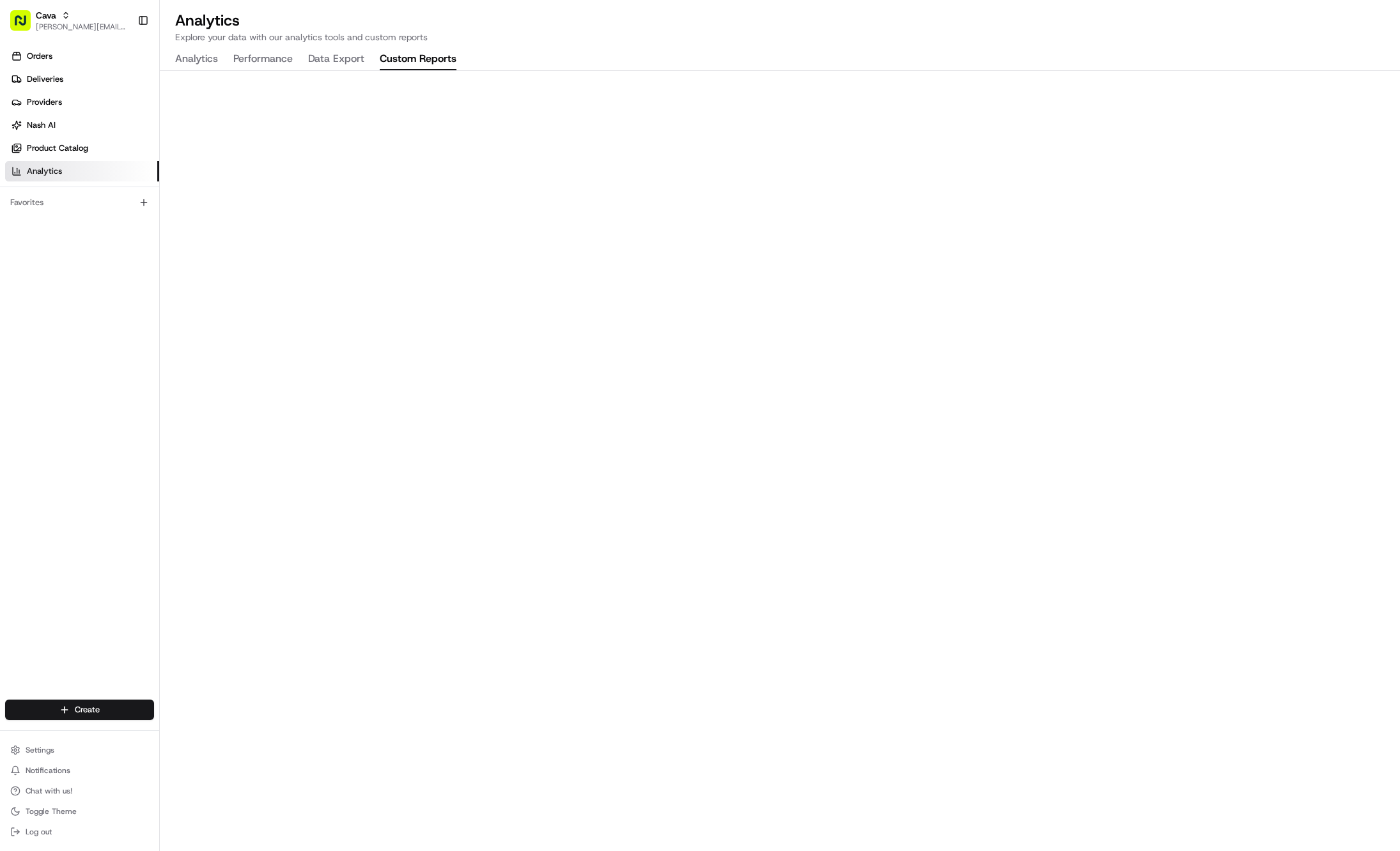
click at [400, 61] on button "Custom Reports" at bounding box center [418, 59] width 77 height 22
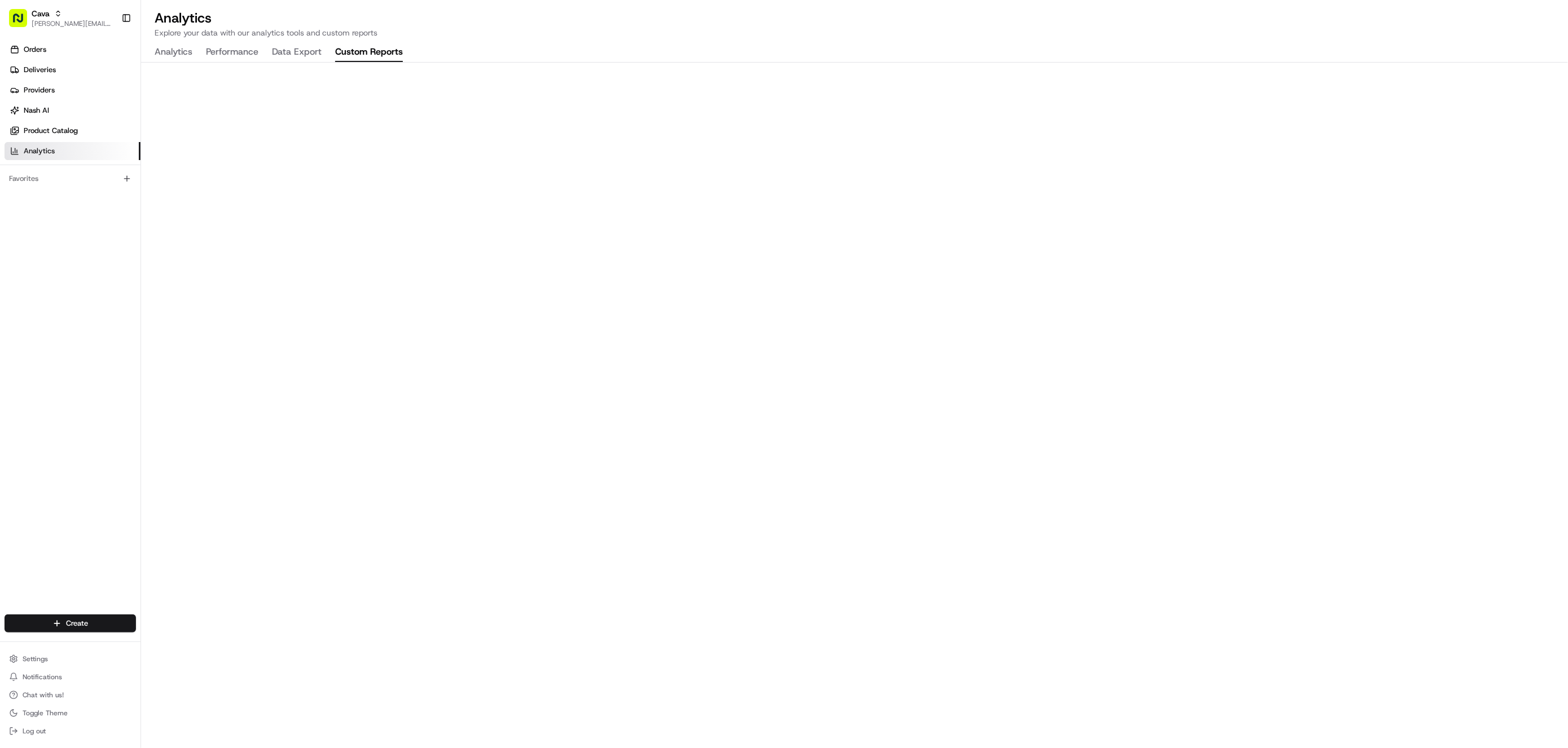
click at [361, 46] on button "Custom Reports" at bounding box center [369, 52] width 68 height 19
